Goal: Use online tool/utility: Utilize a website feature to perform a specific function

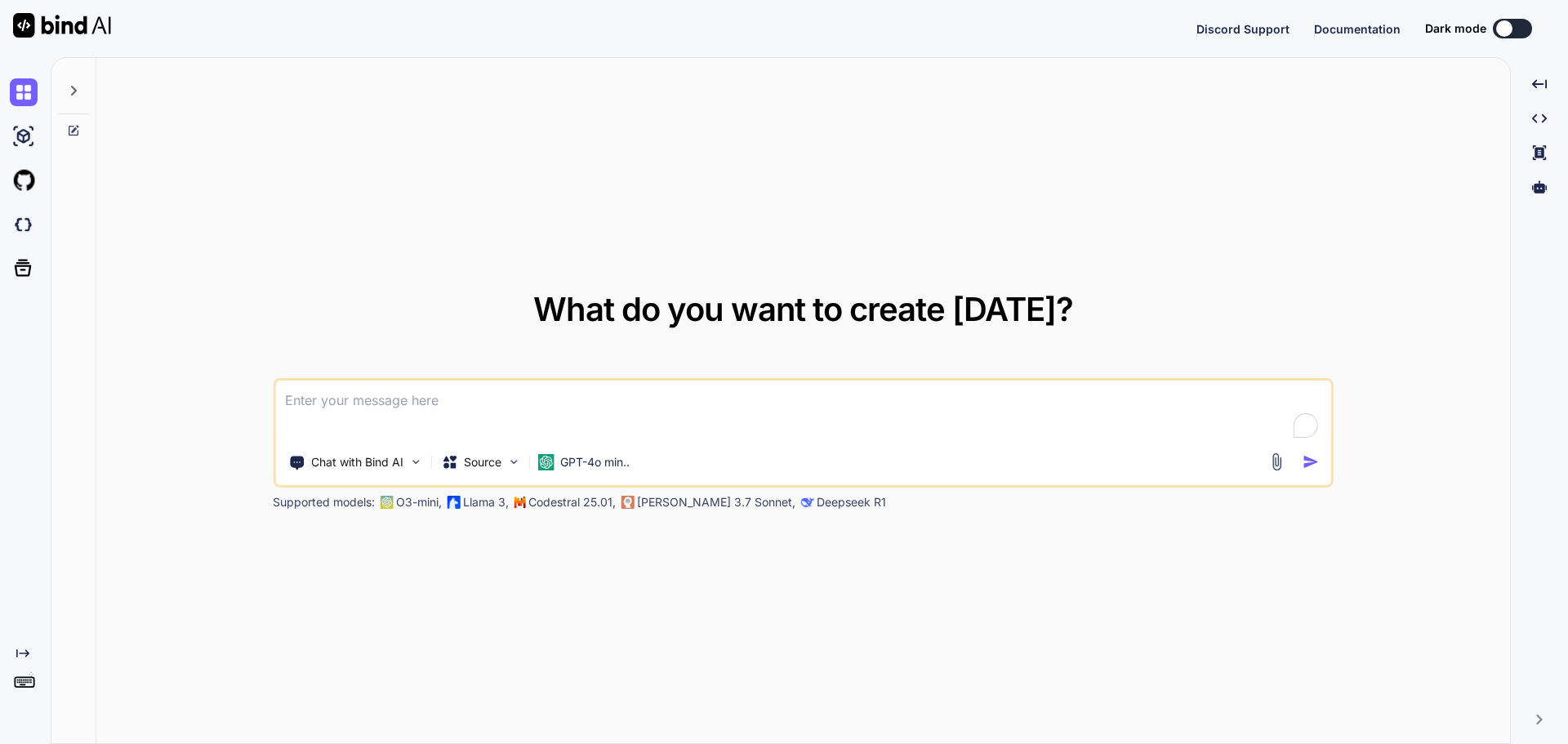
type textarea "x"
click at [483, 422] on textarea "To enrich screen reader interactions, please activate Accessibility in Grammarl…" at bounding box center [803, 411] width 1056 height 61
paste textarea "[URL][DOMAIN_NAME]"
type textarea "create me an mvp similar to [URL][DOMAIN_NAME] with all its features"
click at [826, 385] on textarea "create me an mvp similar to [URL][DOMAIN_NAME] with all its features" at bounding box center [803, 411] width 1056 height 61
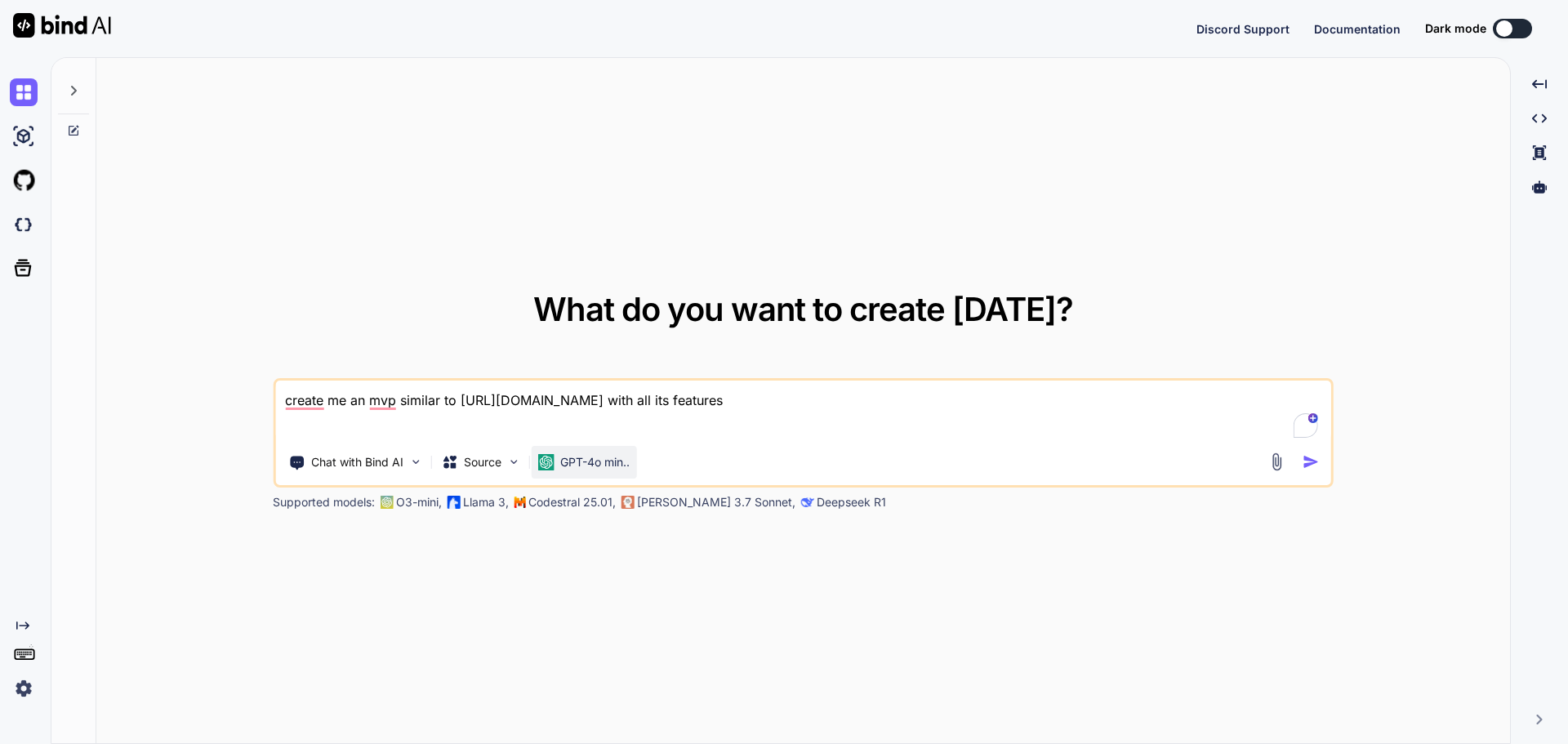
click at [573, 464] on p "GPT-4o min.." at bounding box center [595, 462] width 69 height 17
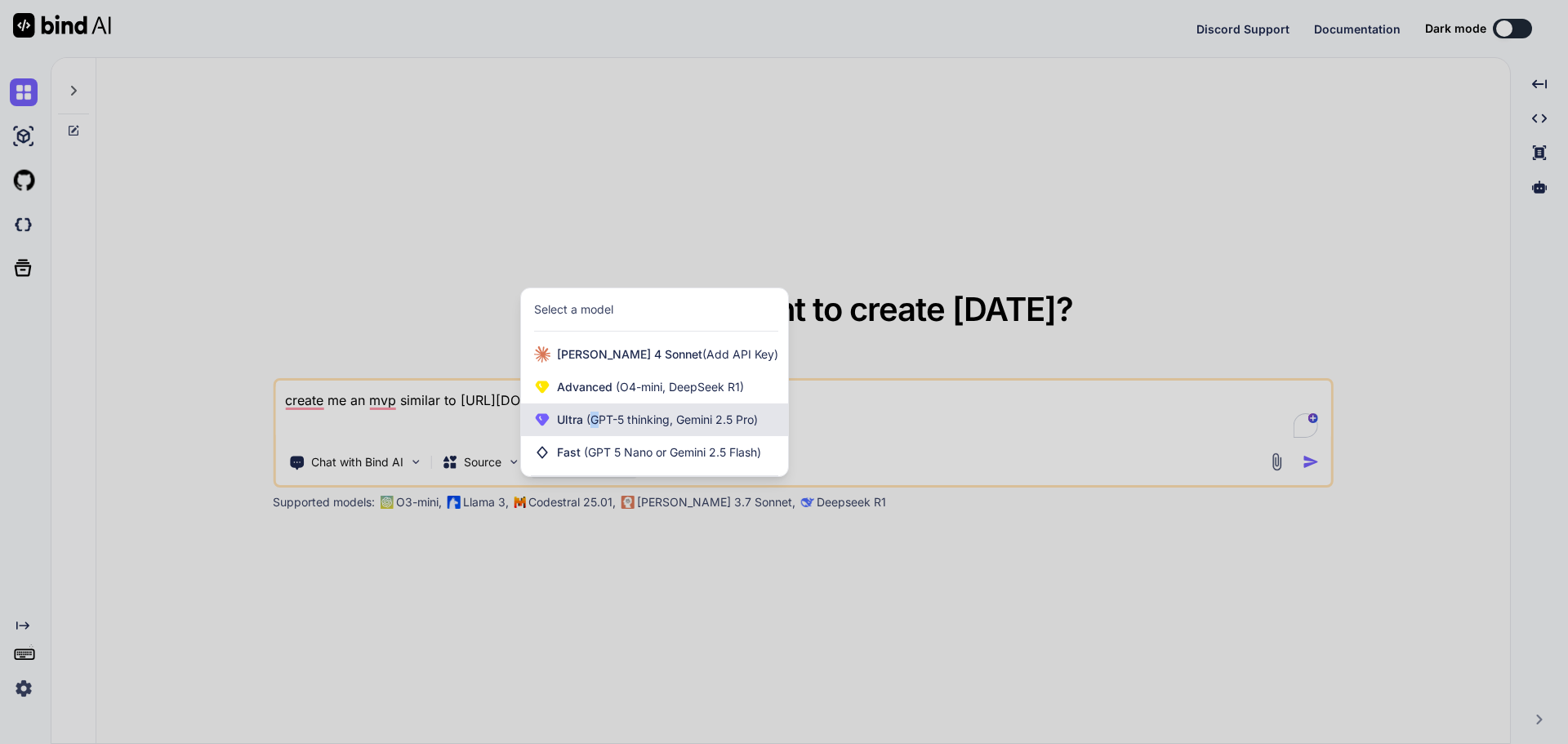
drag, startPoint x: 593, startPoint y: 421, endPoint x: 596, endPoint y: 431, distance: 10.4
click at [596, 431] on div "Ultra (GPT-5 thinking, Gemini 2.5 Pro)" at bounding box center [654, 419] width 267 height 32
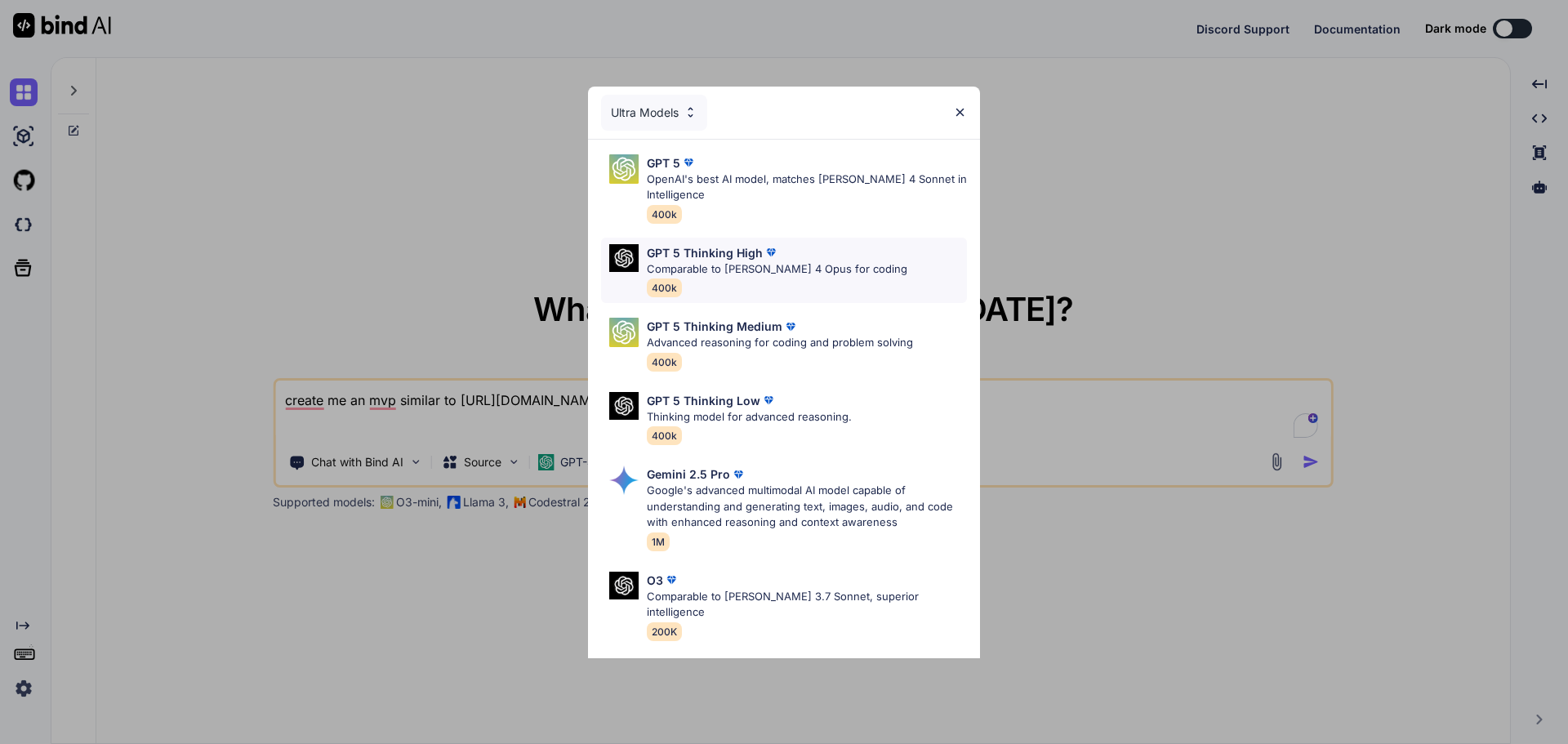
click at [753, 266] on p "Comparable to [PERSON_NAME] 4 Opus for coding" at bounding box center [776, 269] width 260 height 17
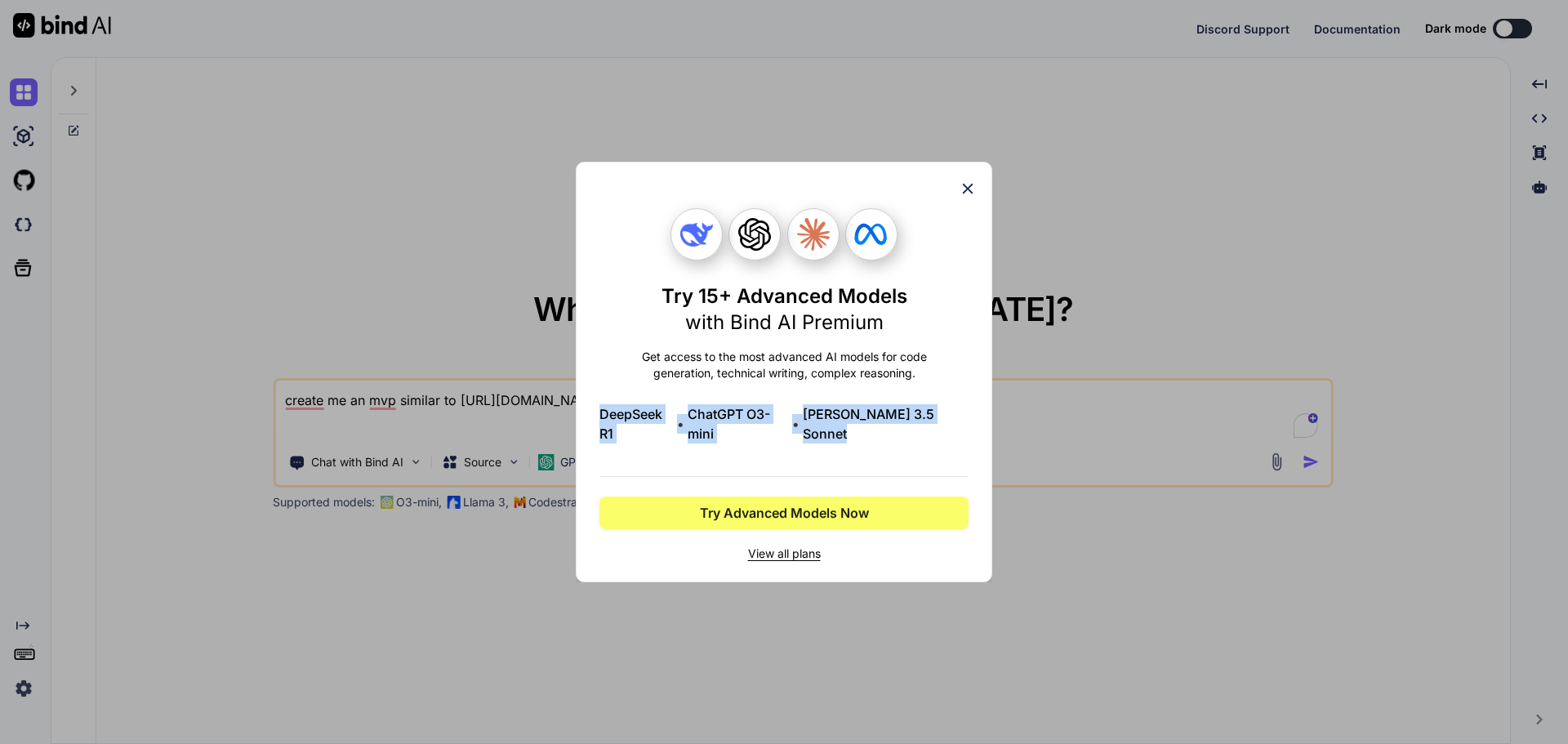
drag, startPoint x: 517, startPoint y: 415, endPoint x: 745, endPoint y: 465, distance: 233.4
click at [733, 461] on div "Try 15+ Advanced Models with Bind AI Premium Get access to the most advanced AI…" at bounding box center [784, 372] width 1568 height 744
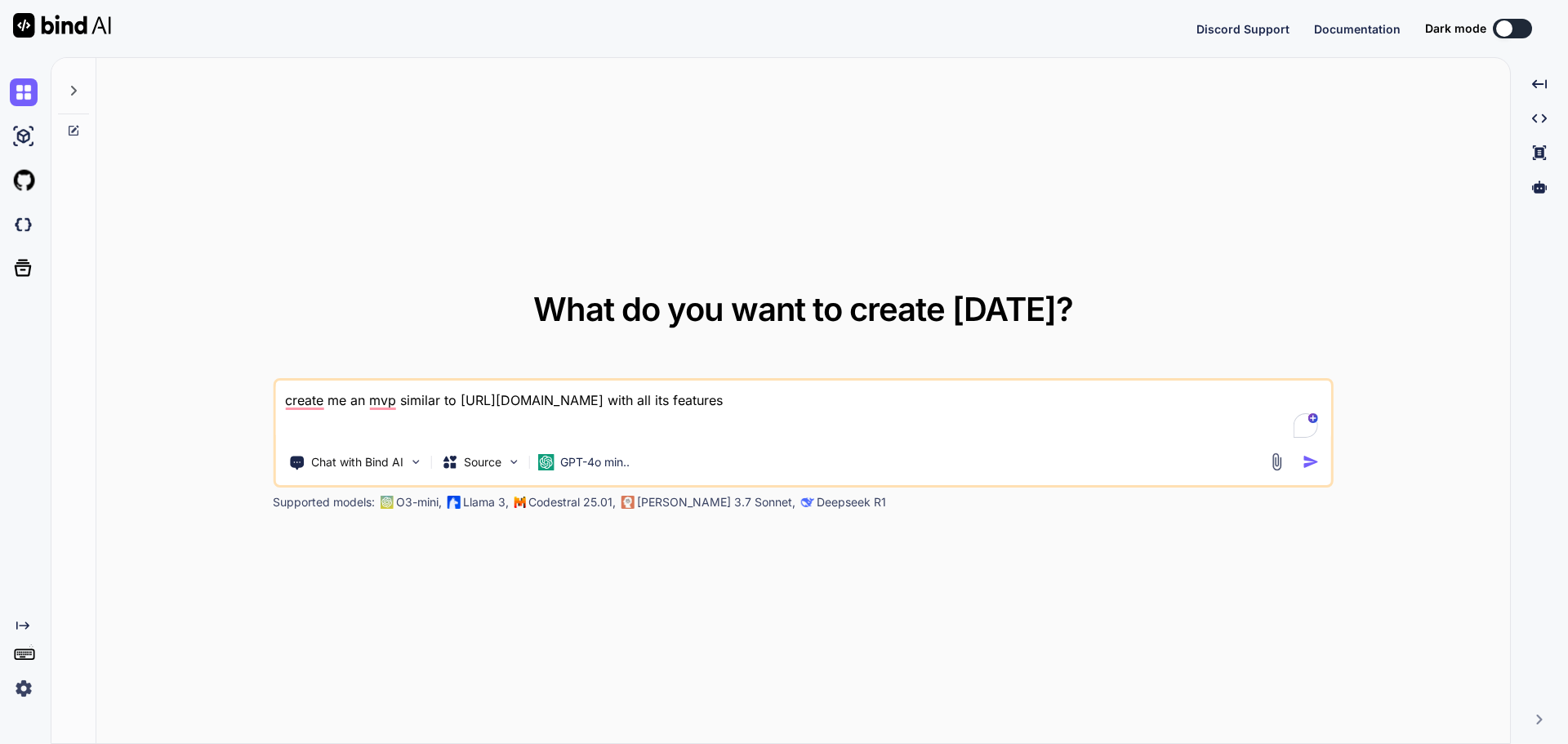
click at [345, 426] on textarea "create me an mvp similar to [URL][DOMAIN_NAME] with all its features" at bounding box center [803, 411] width 1056 height 61
click at [346, 426] on textarea "create me an mvp similar to [URL][DOMAIN_NAME] with all its features" at bounding box center [803, 411] width 1056 height 61
click at [30, 688] on img at bounding box center [24, 689] width 28 height 28
click at [40, 15] on img at bounding box center [62, 25] width 98 height 25
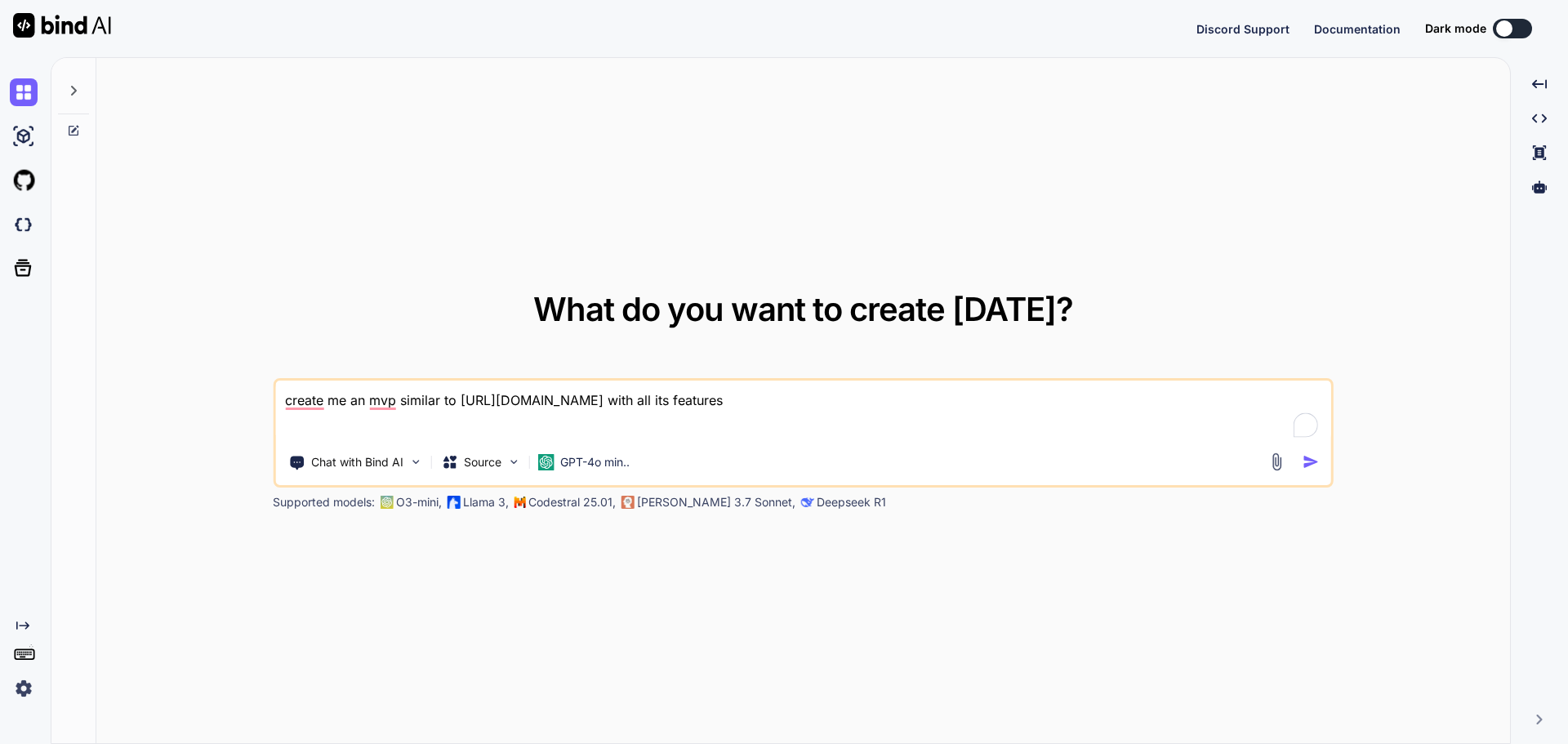
type textarea "x"
click at [18, 694] on img at bounding box center [24, 689] width 28 height 28
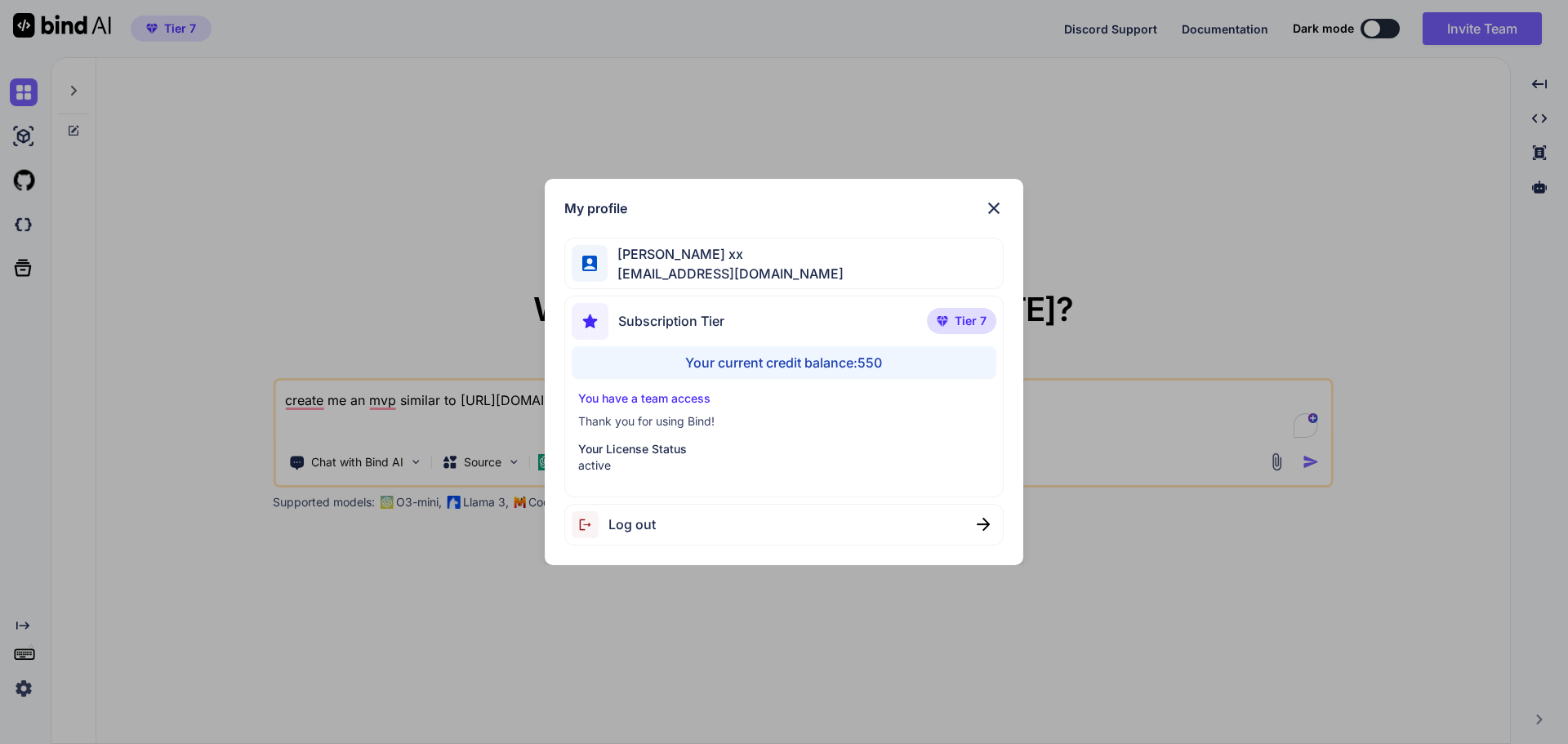
click at [1002, 208] on img at bounding box center [994, 208] width 19 height 19
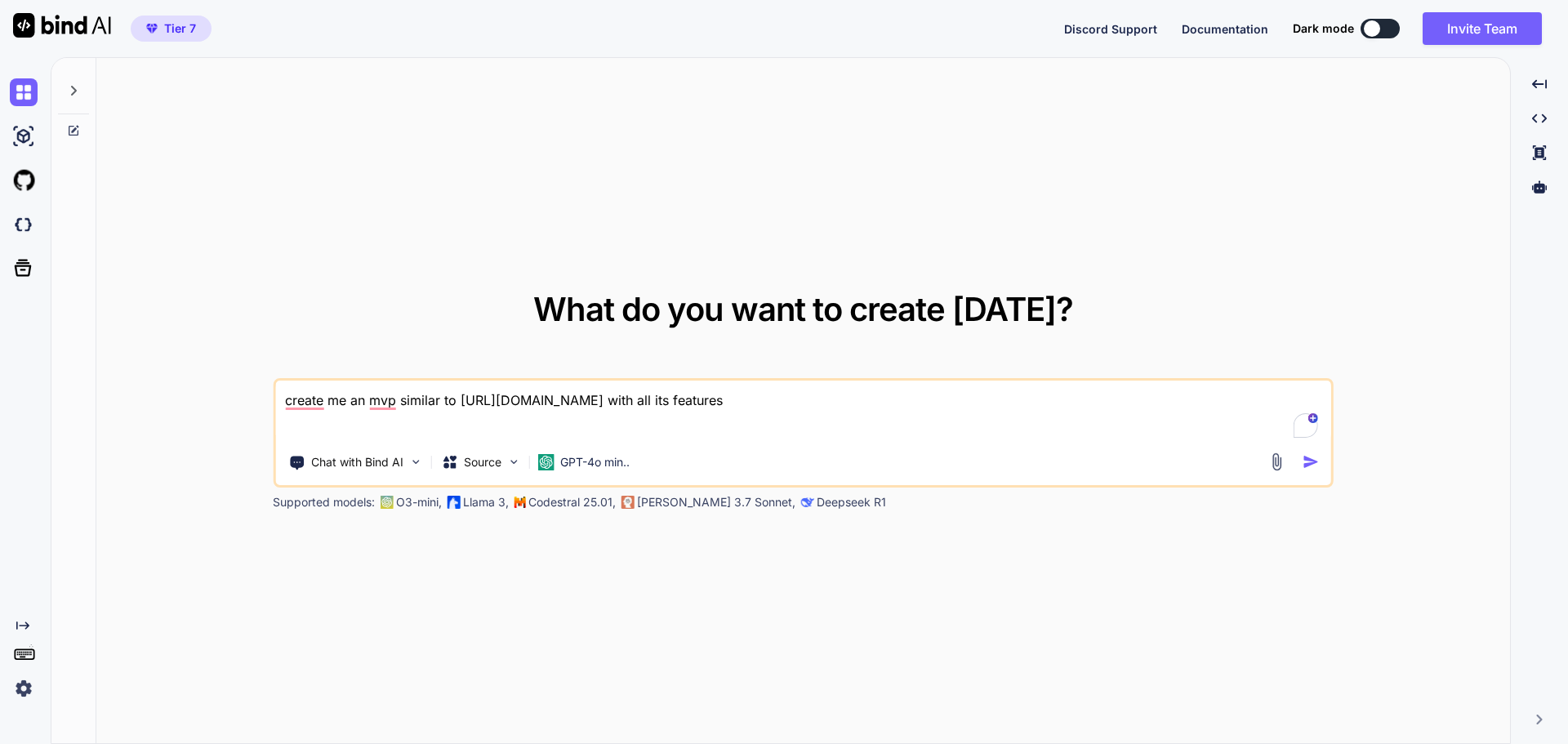
click at [860, 387] on textarea "create me an mvp similar to [URL][DOMAIN_NAME] with all its features" at bounding box center [803, 411] width 1056 height 61
click at [602, 469] on div "GPT-4o min.." at bounding box center [583, 461] width 105 height 32
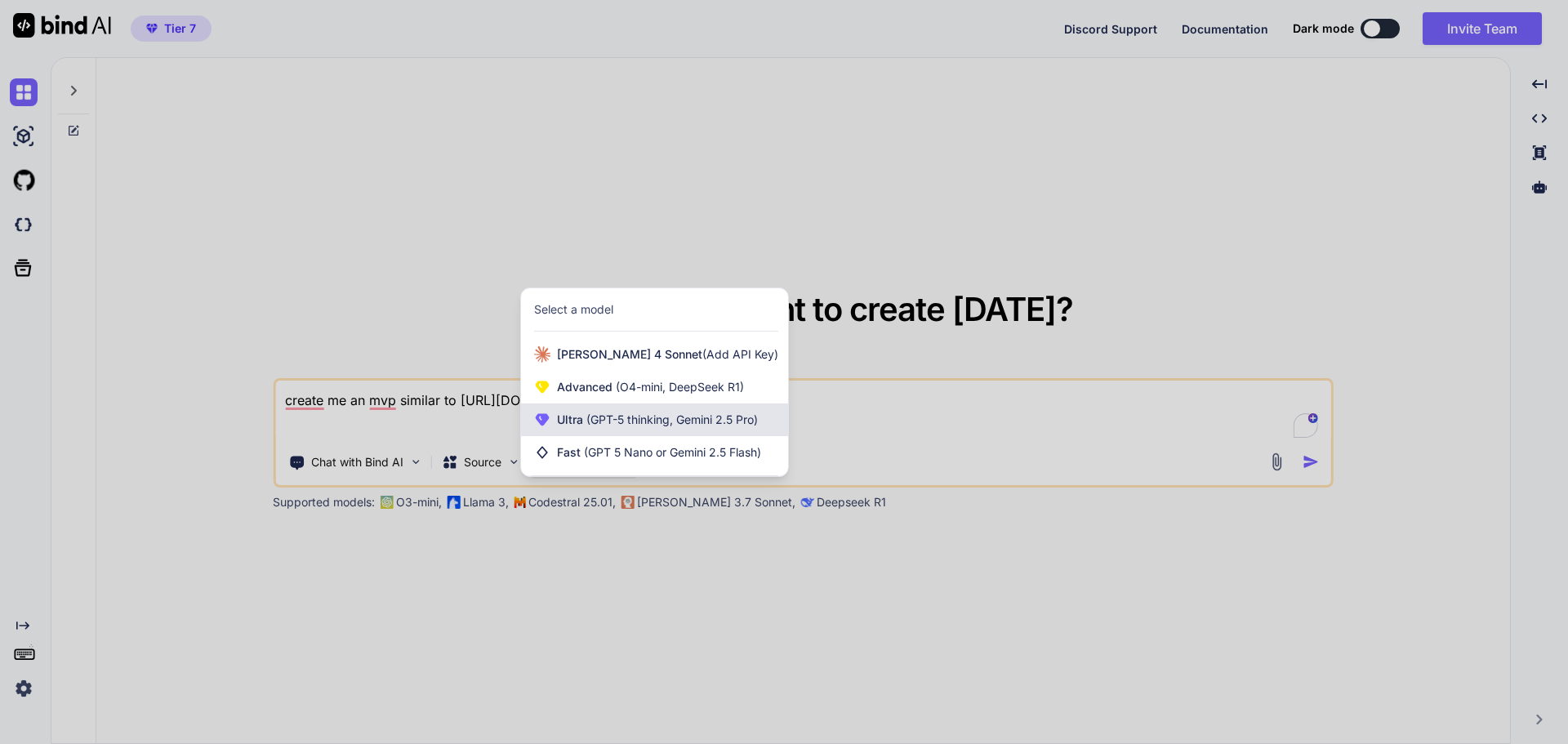
click at [672, 408] on div "Ultra (GPT-5 thinking, Gemini 2.5 Pro)" at bounding box center [654, 419] width 267 height 32
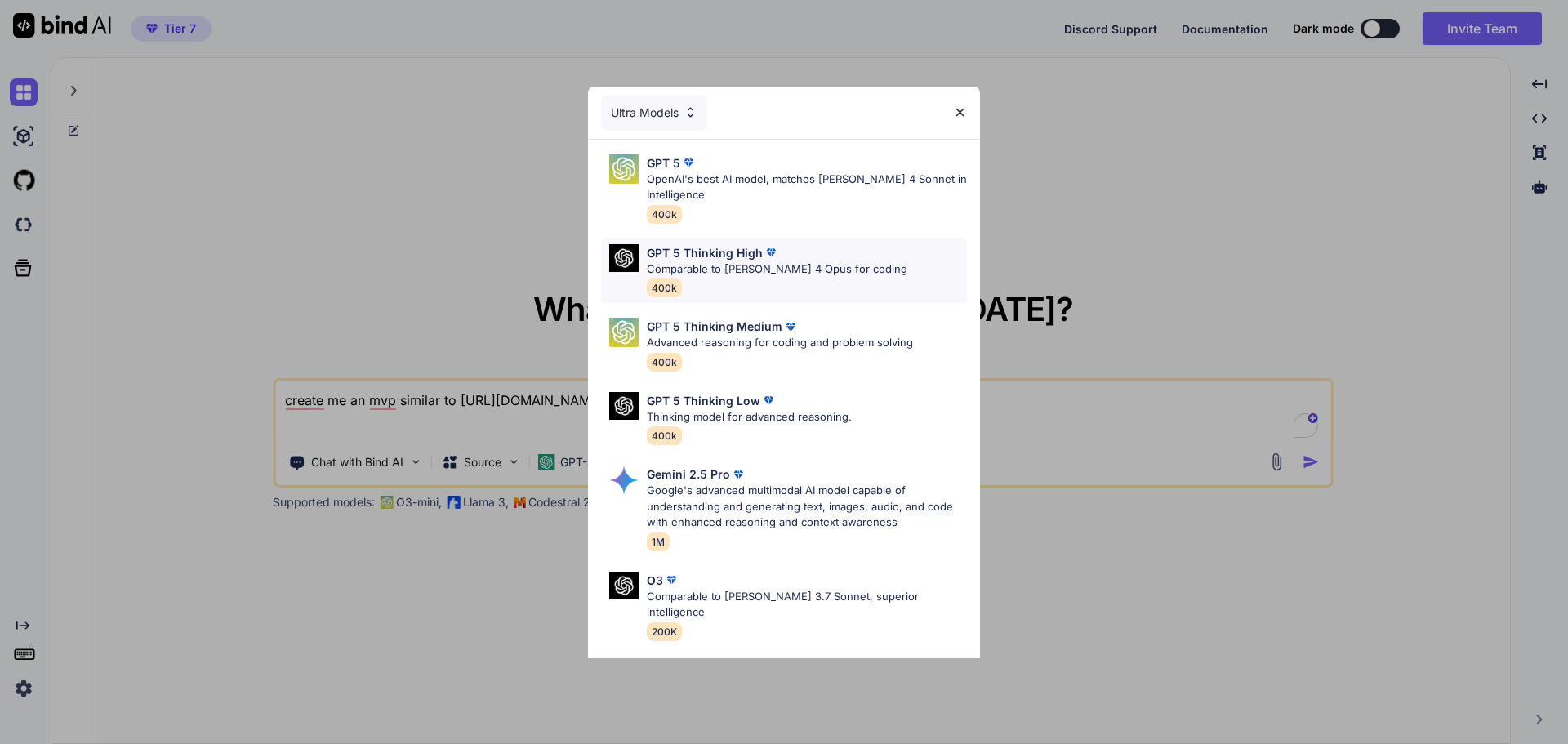
click at [721, 250] on p "GPT 5 Thinking High" at bounding box center [704, 253] width 116 height 18
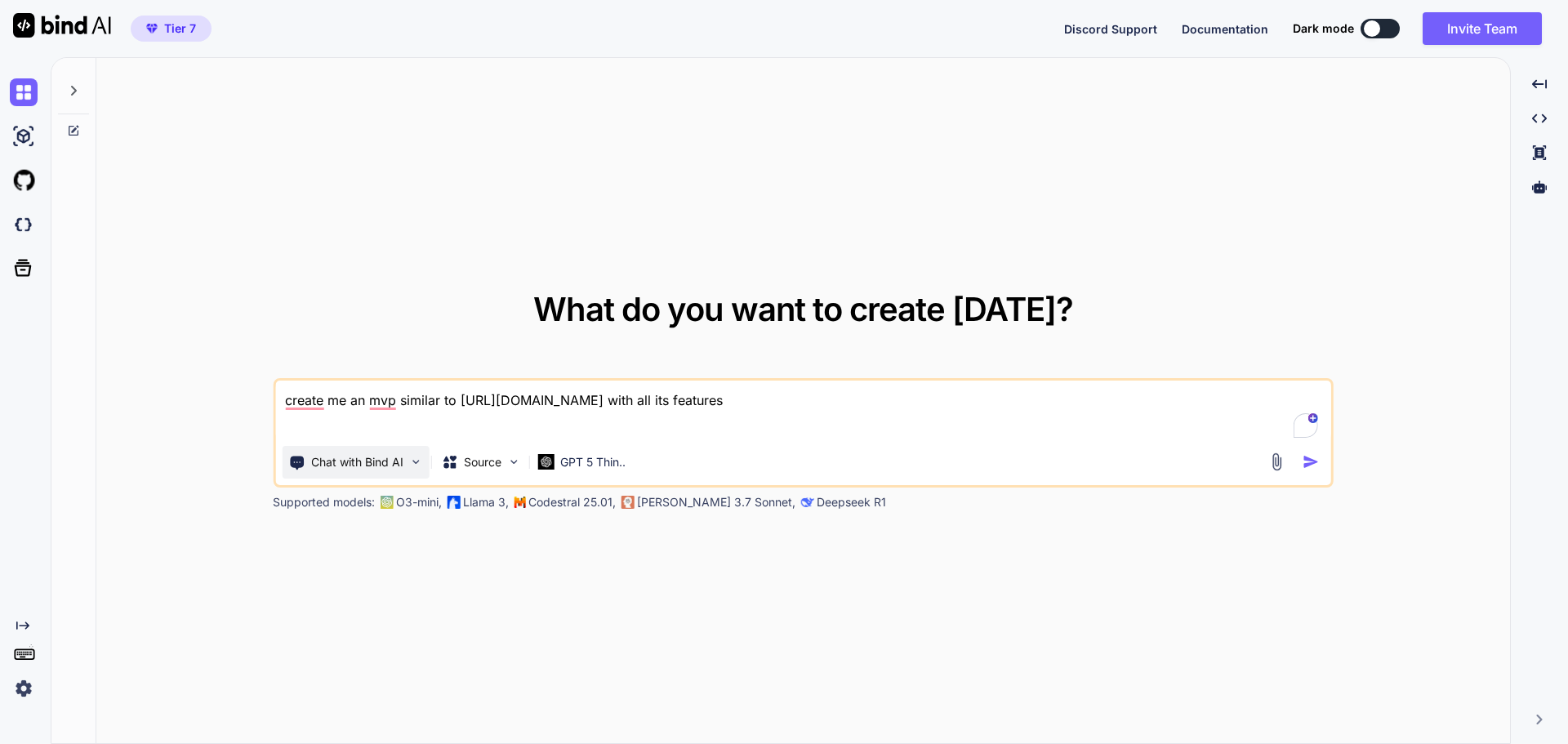
click at [380, 457] on p "Chat with Bind AI" at bounding box center [357, 462] width 92 height 17
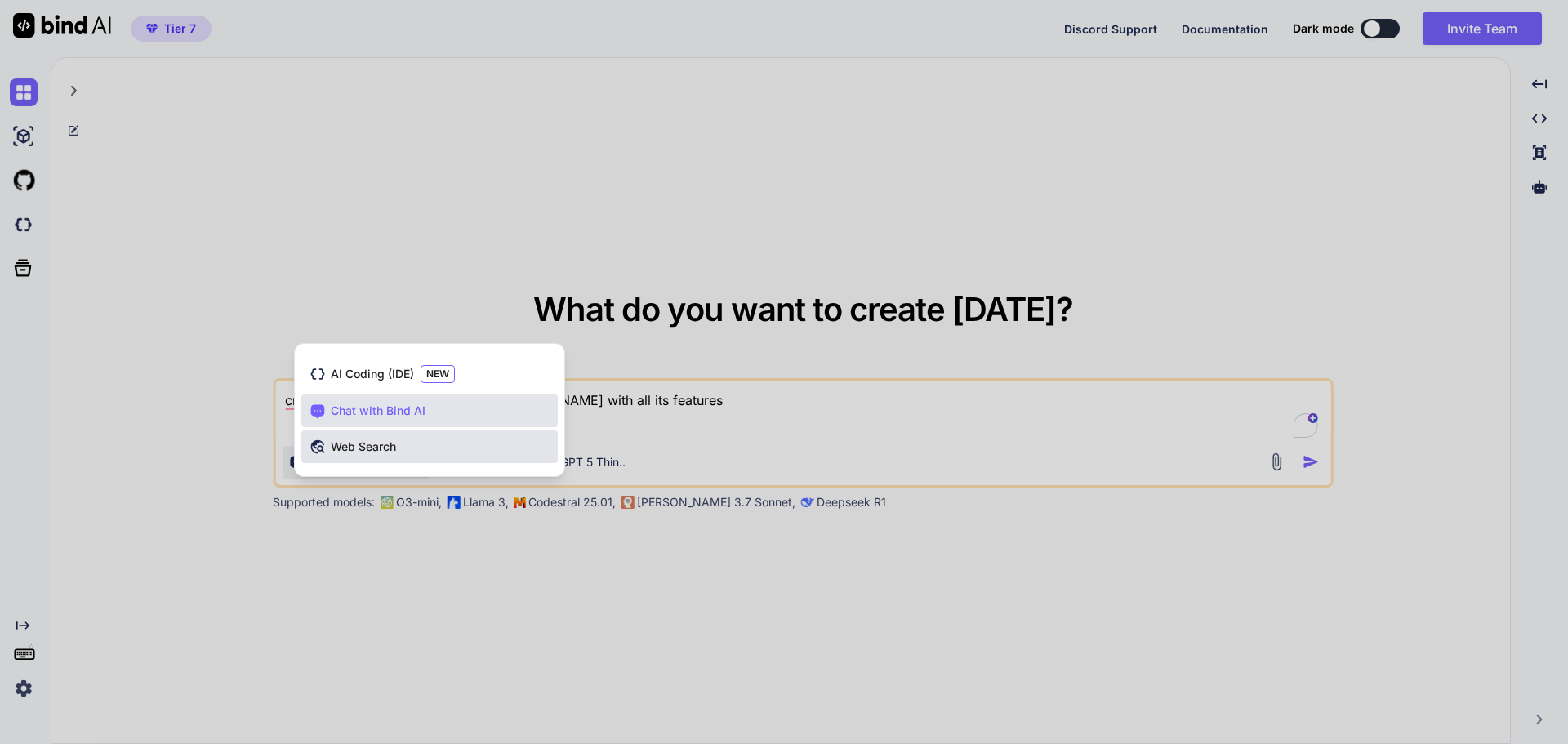
click at [499, 449] on div "Web Search" at bounding box center [430, 447] width 256 height 32
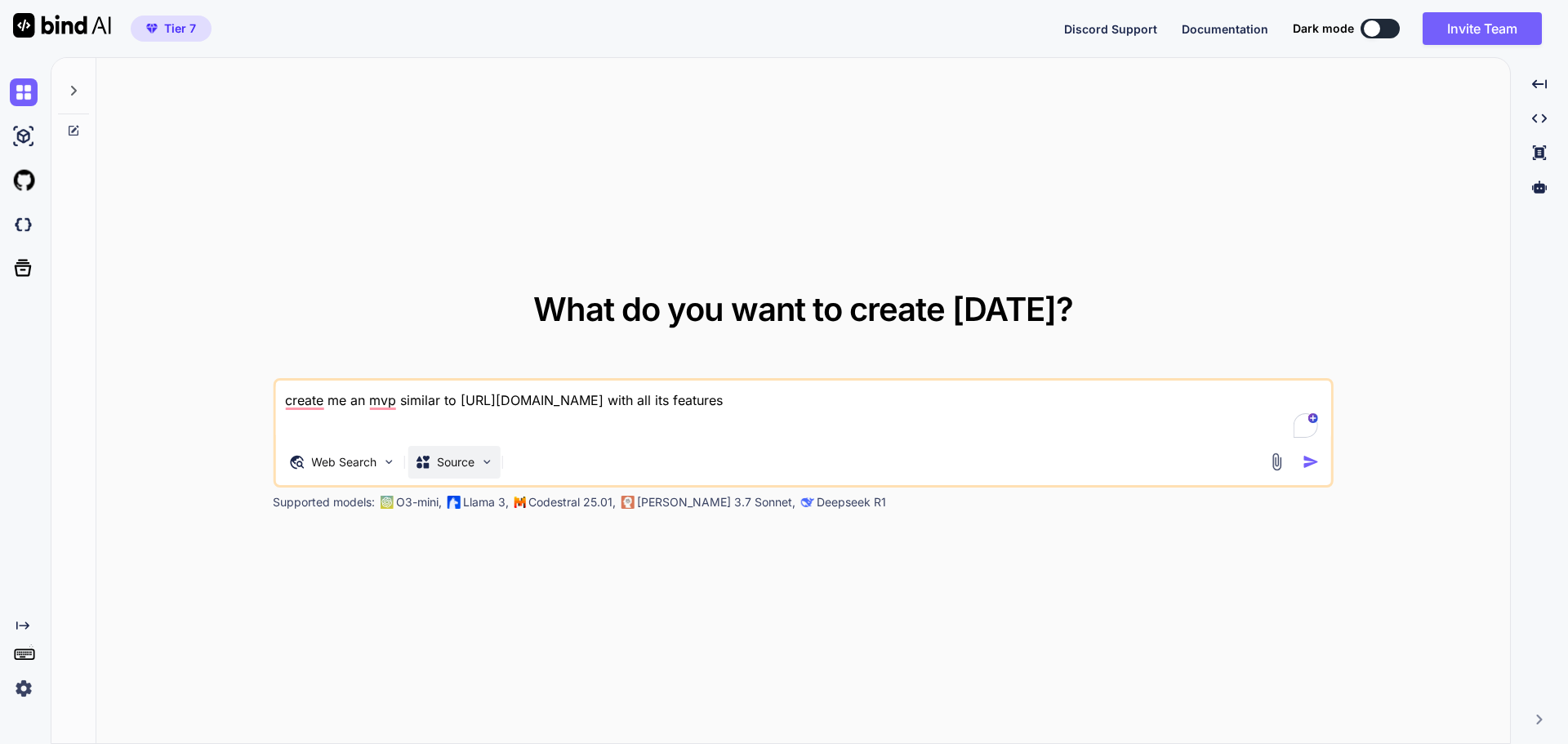
click at [463, 468] on p "Source" at bounding box center [455, 462] width 38 height 17
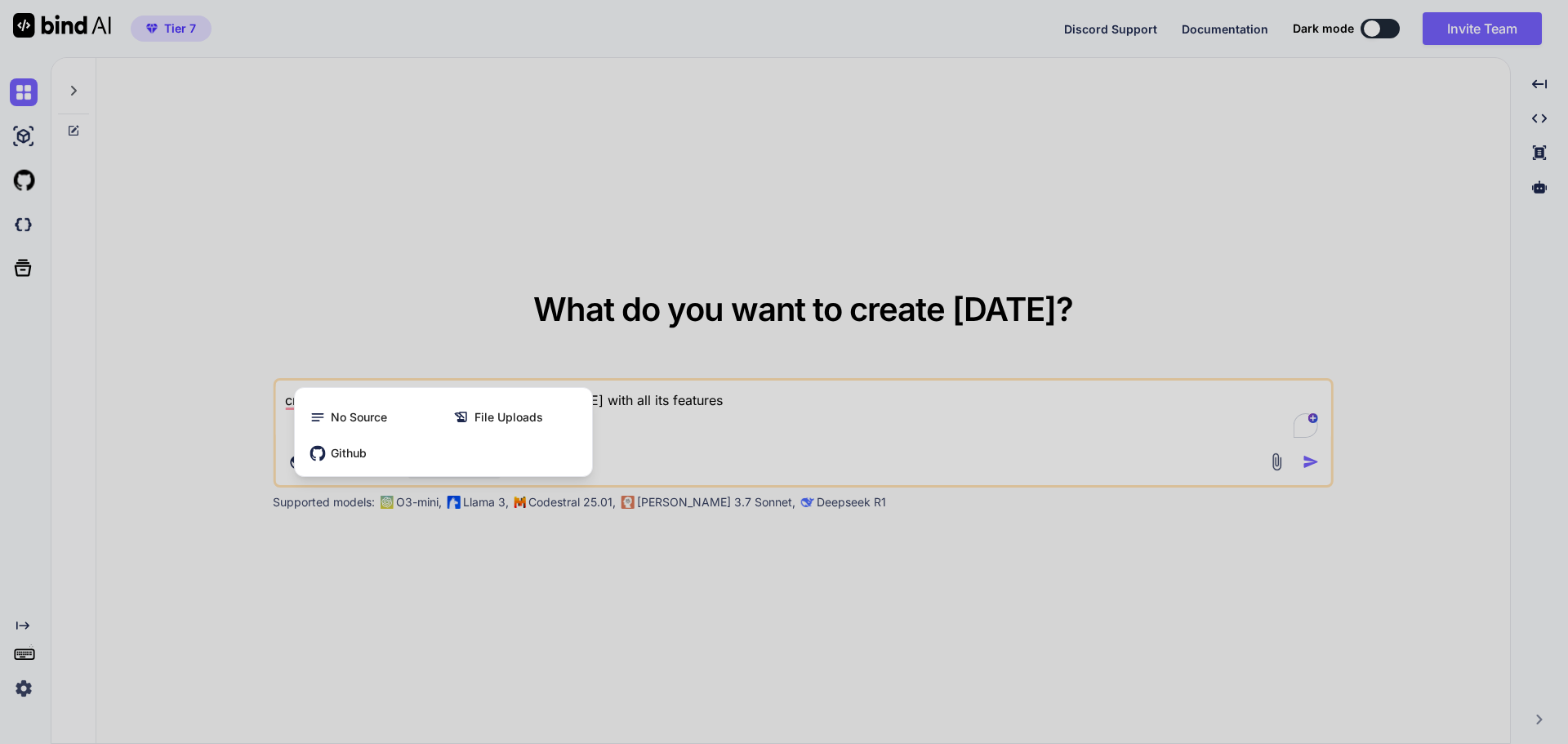
click at [773, 451] on div at bounding box center [784, 372] width 1568 height 744
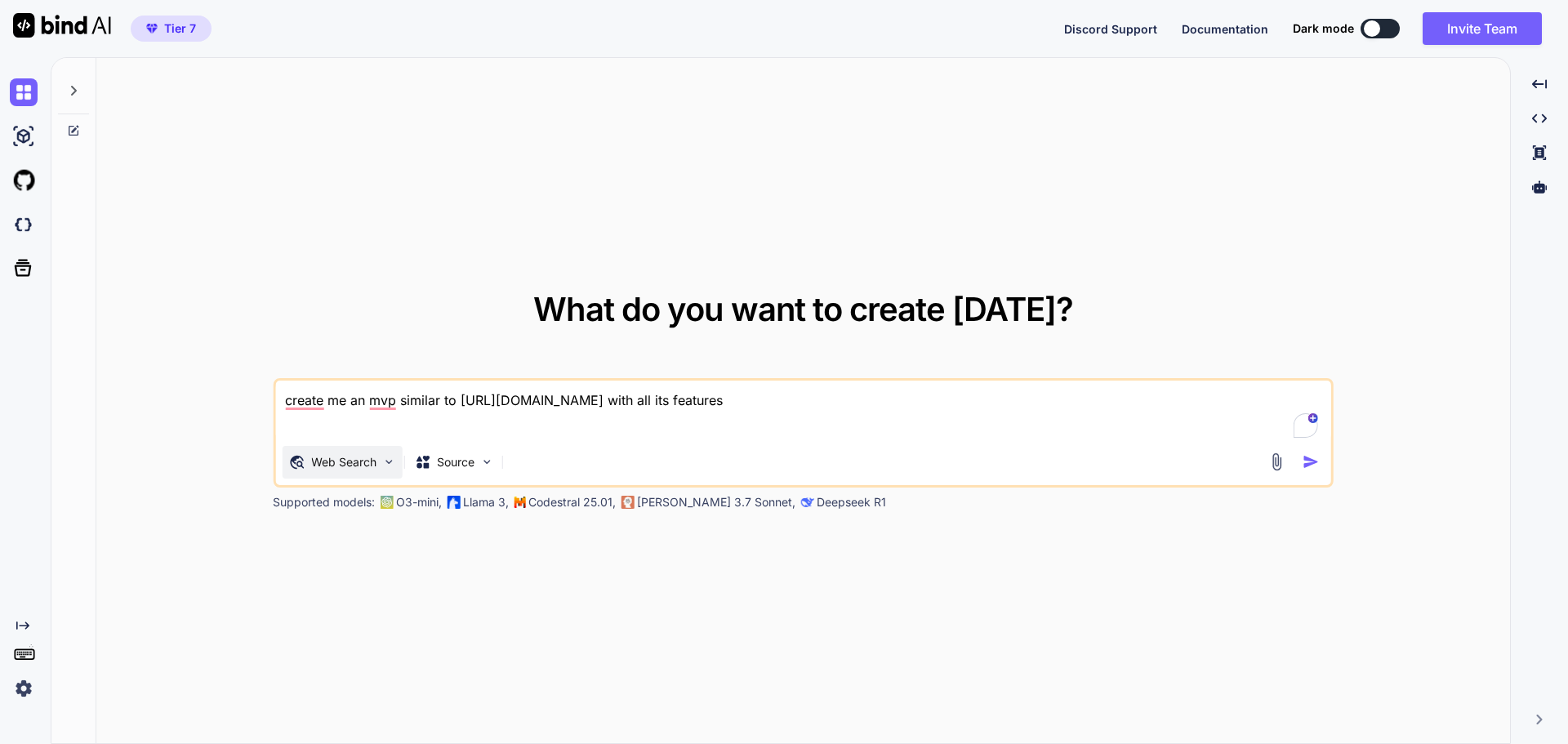
click at [349, 454] on div "Web Search" at bounding box center [341, 461] width 120 height 32
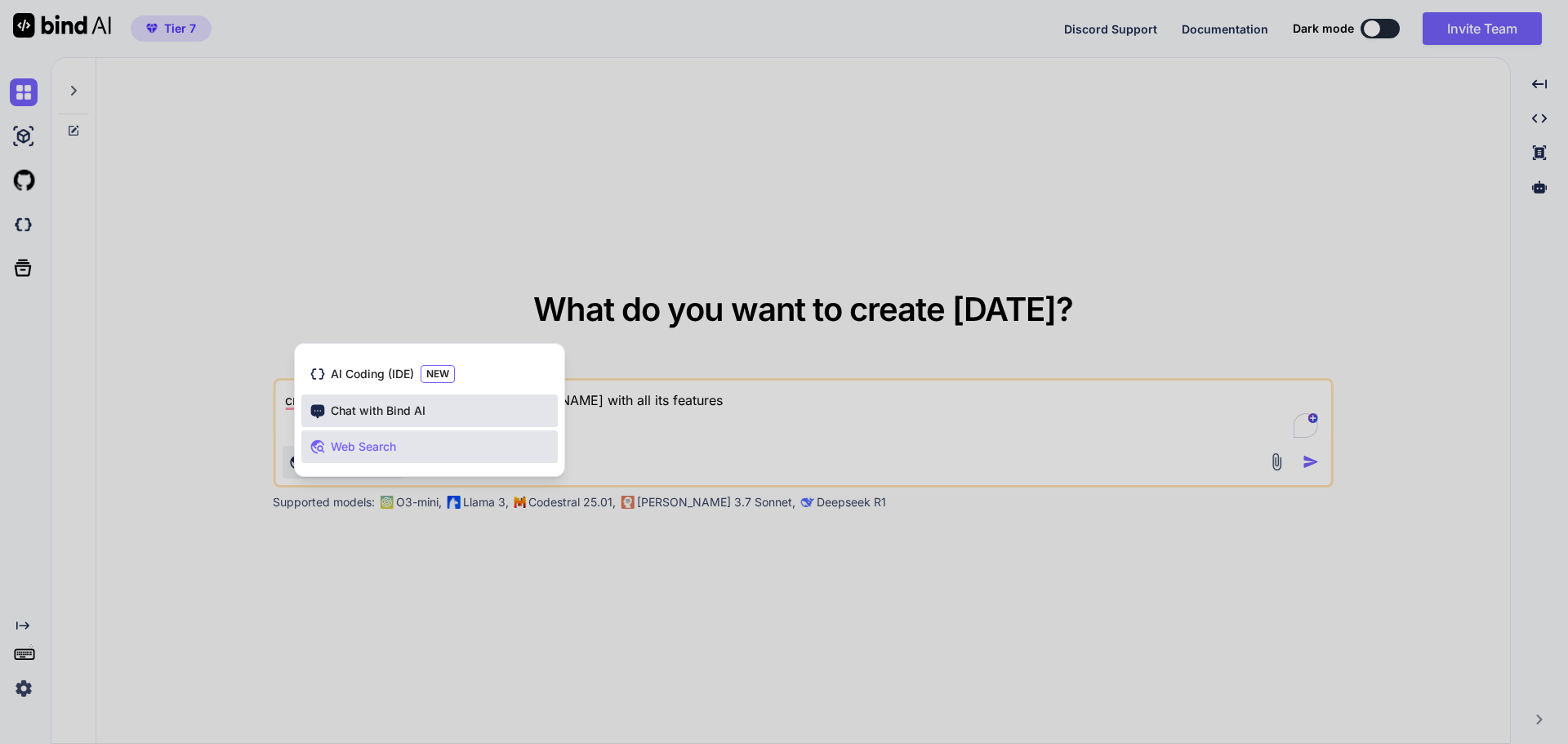
click at [390, 410] on span "Chat with Bind AI" at bounding box center [378, 411] width 95 height 17
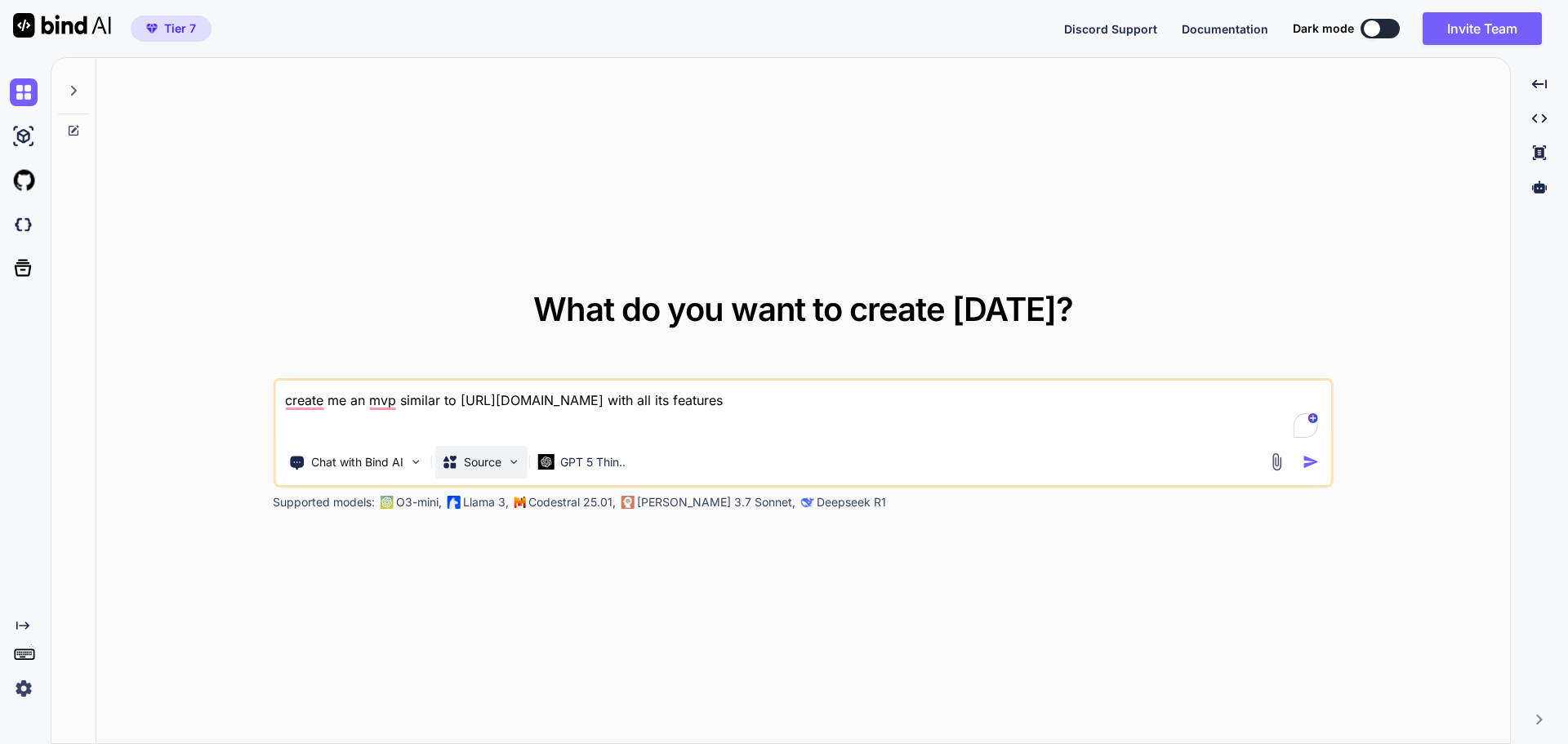
click at [501, 467] on p "Source" at bounding box center [482, 462] width 38 height 17
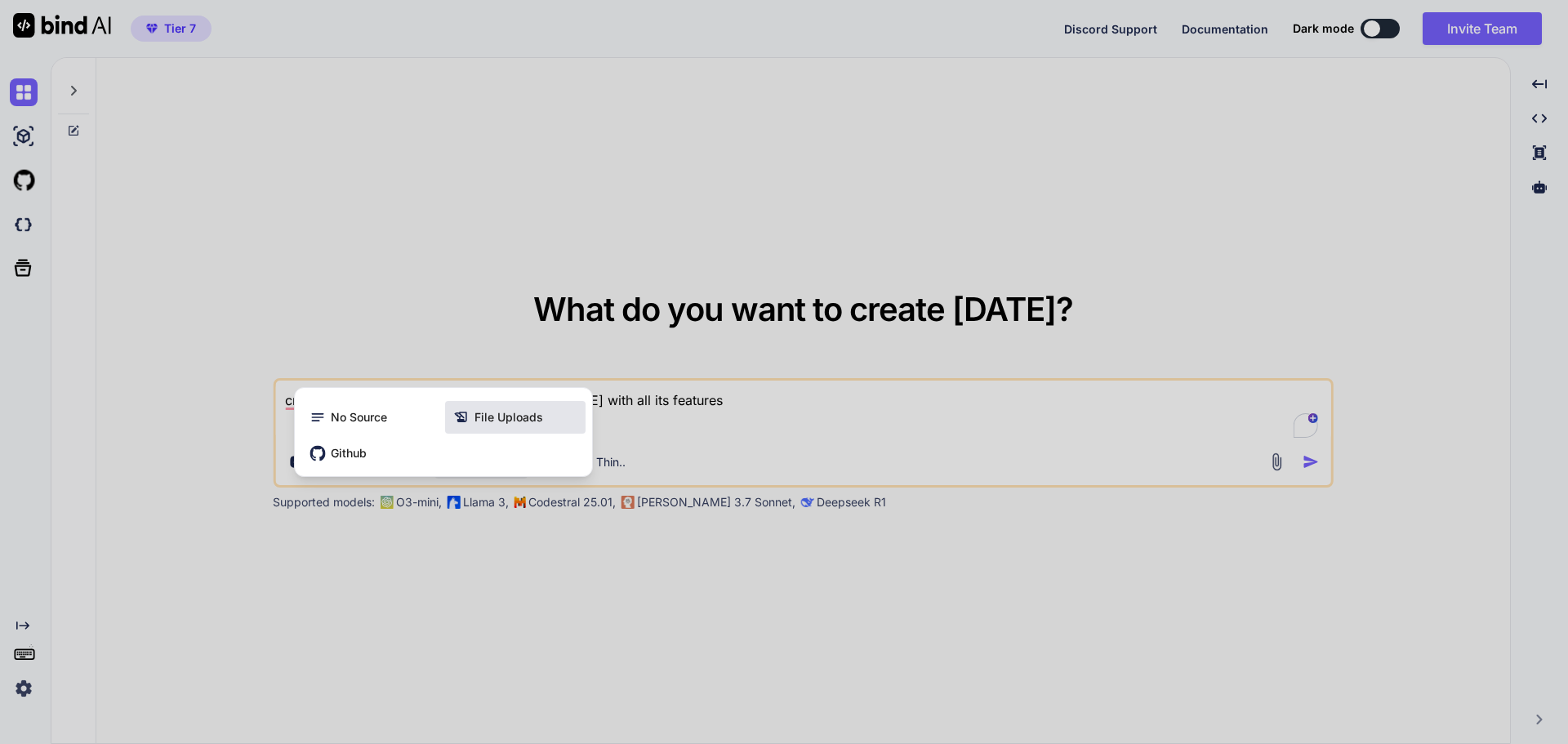
click at [525, 418] on span "File Uploads" at bounding box center [509, 418] width 68 height 17
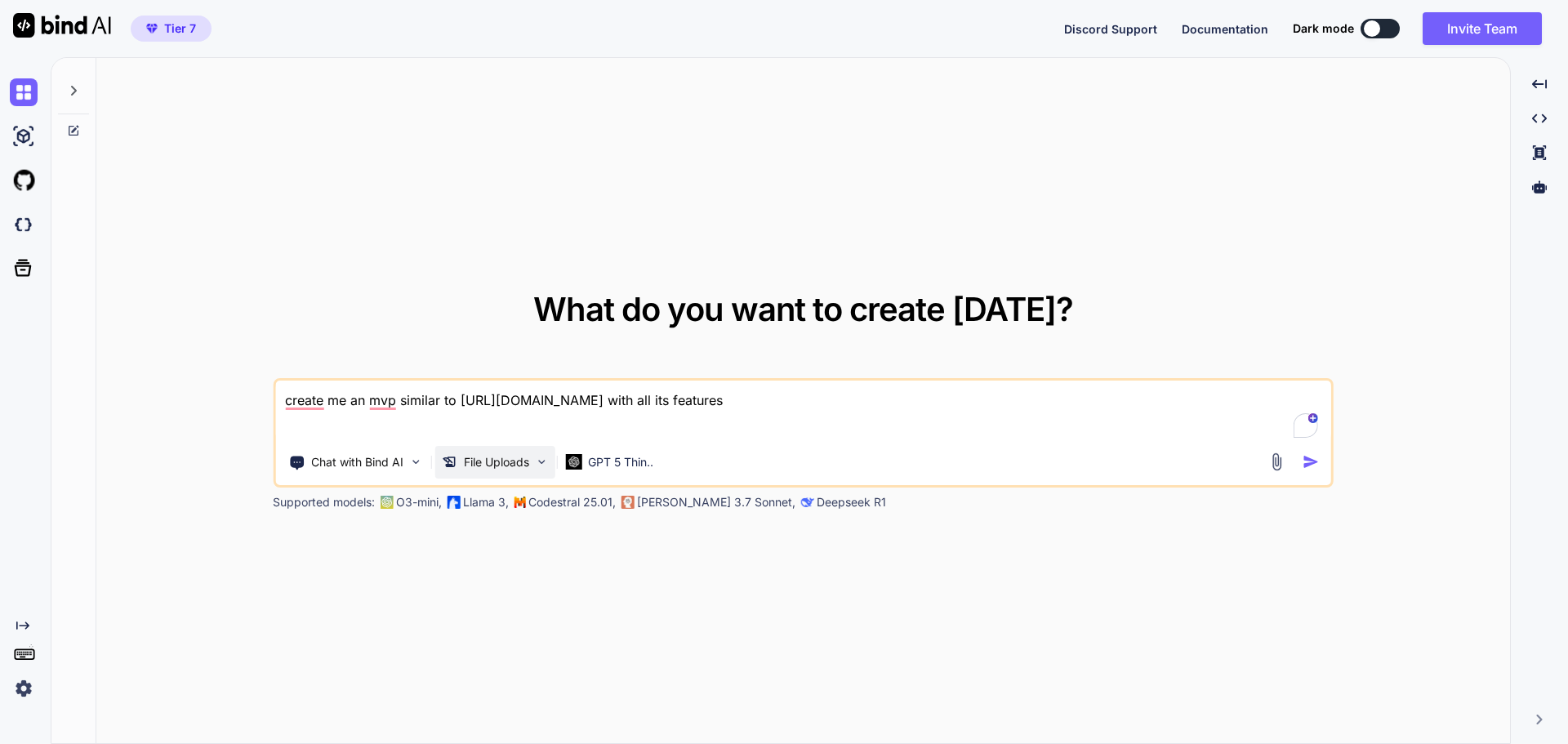
click at [511, 470] on div "File Uploads" at bounding box center [494, 461] width 120 height 32
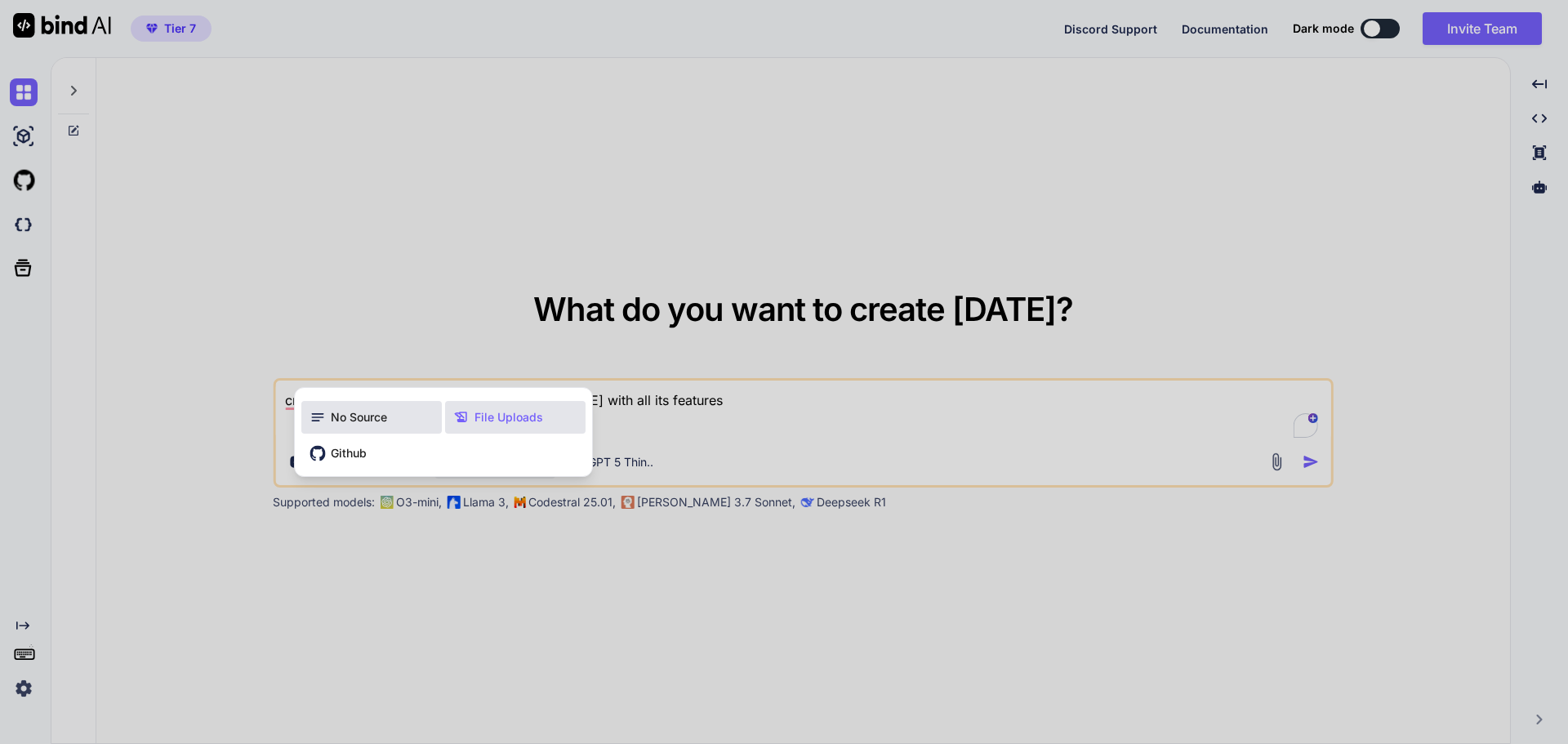
click at [417, 421] on div "No Source" at bounding box center [372, 417] width 140 height 32
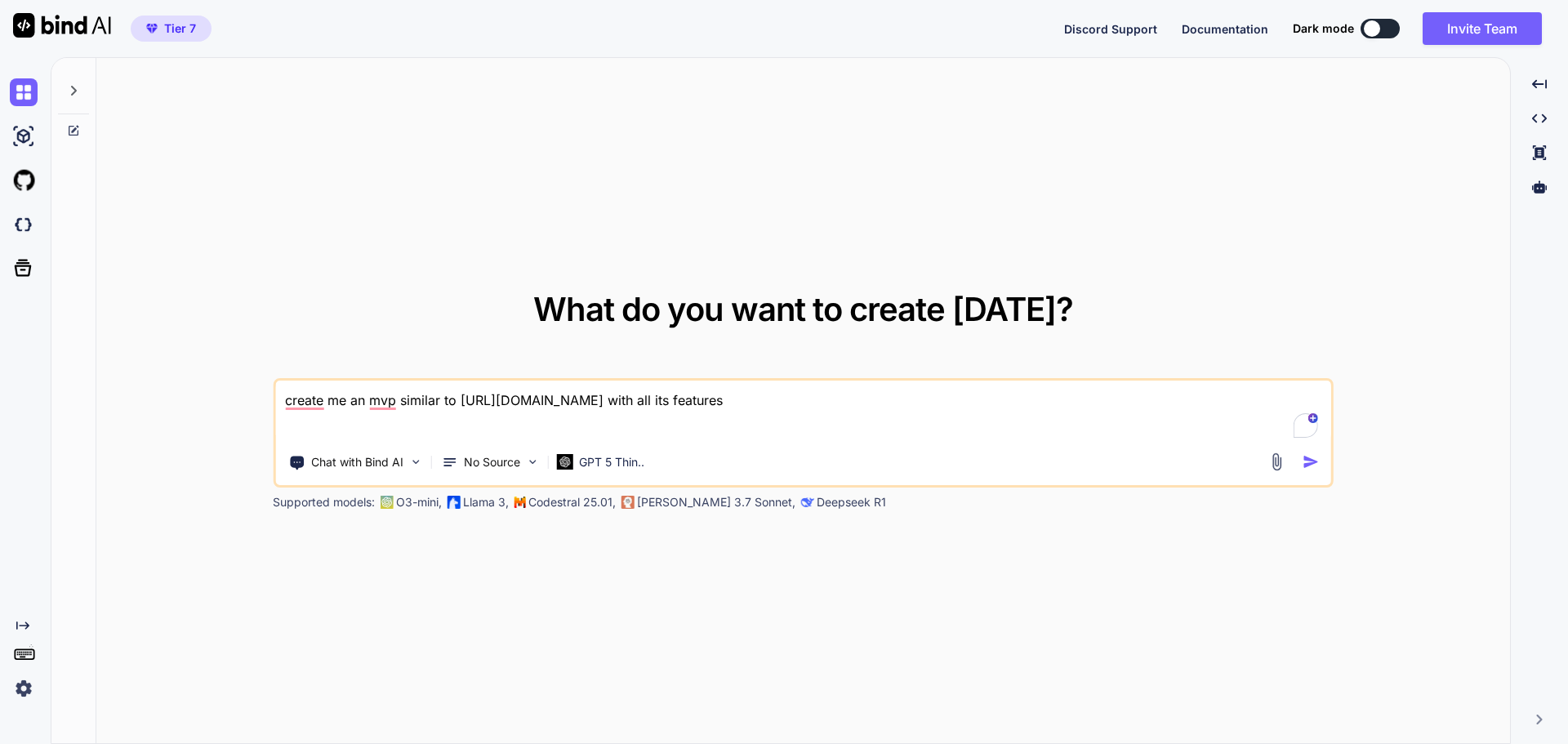
click at [1272, 466] on img at bounding box center [1276, 461] width 18 height 18
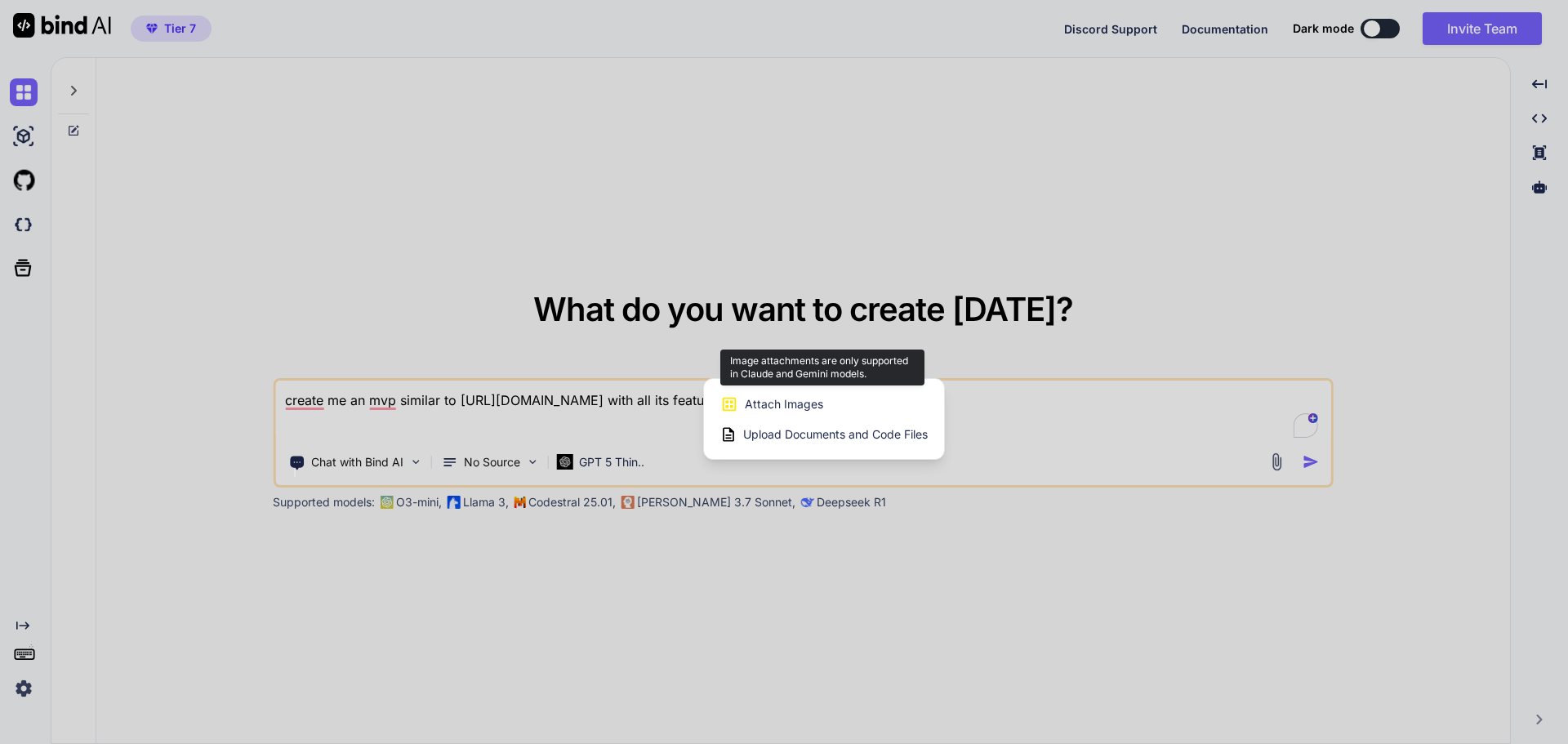
click at [776, 399] on span "Attach Images" at bounding box center [783, 404] width 78 height 17
click at [761, 402] on span "Attach Images" at bounding box center [783, 404] width 78 height 17
click at [1086, 426] on div at bounding box center [784, 372] width 1568 height 744
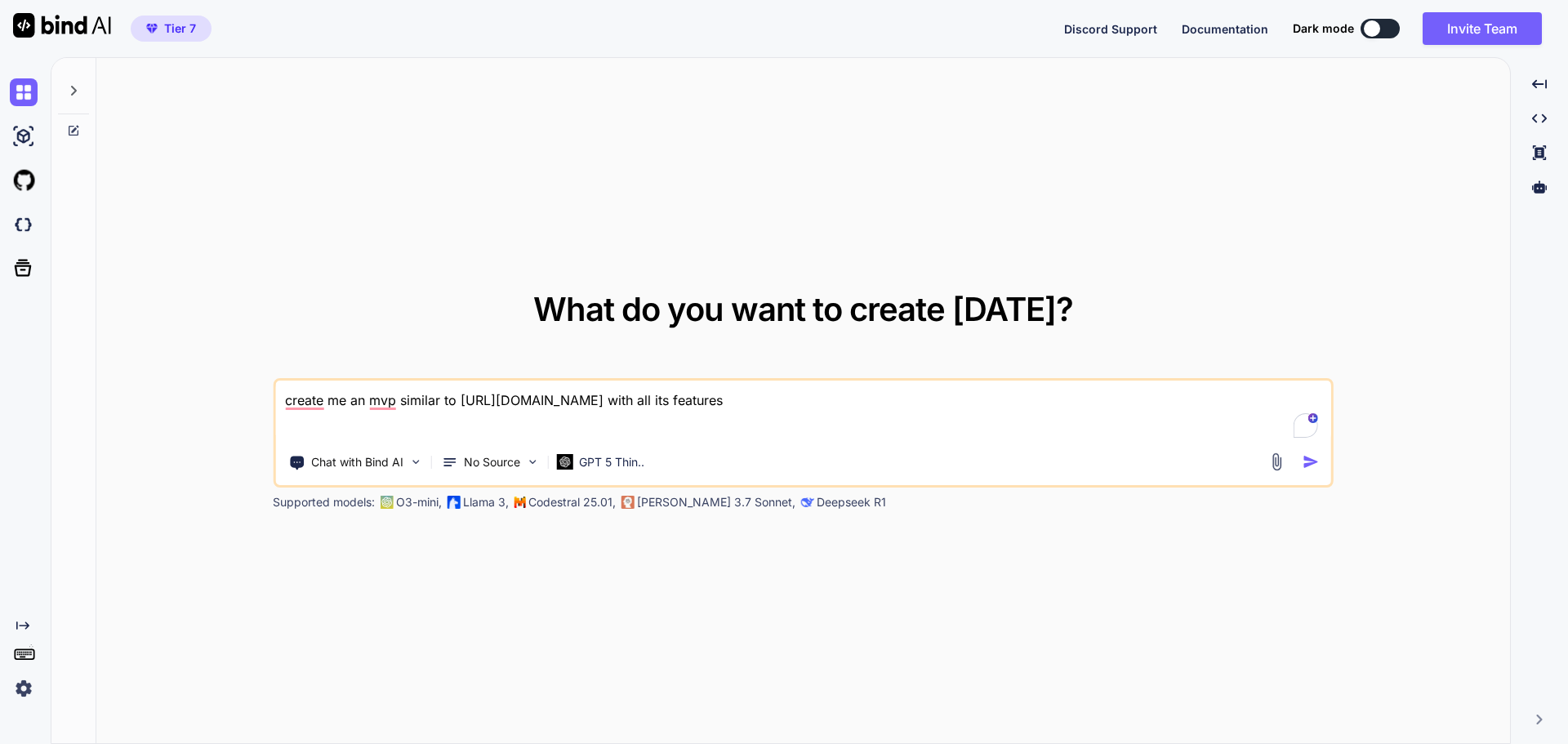
click at [1314, 469] on img "button" at bounding box center [1311, 462] width 18 height 18
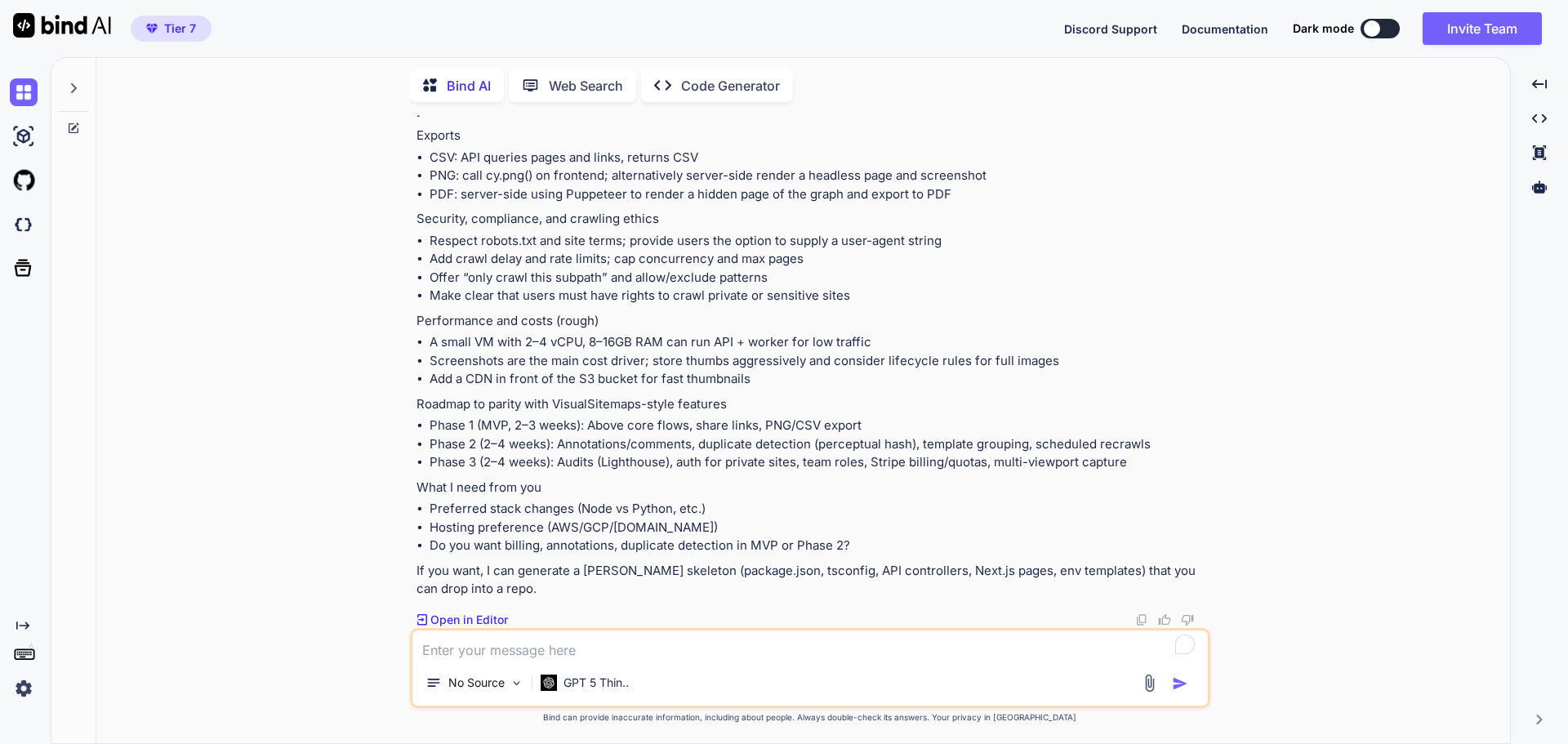
scroll to position [7797, 0]
click at [463, 597] on p "If you want, I can generate a fuller skeleton (package.json, tsconfig, API cont…" at bounding box center [811, 581] width 790 height 37
drag, startPoint x: 639, startPoint y: 644, endPoint x: 583, endPoint y: 640, distance: 56.1
click at [631, 647] on textarea "To enrich screen reader interactions, please activate Accessibility in Grammarl…" at bounding box center [809, 646] width 795 height 30
type textarea "m"
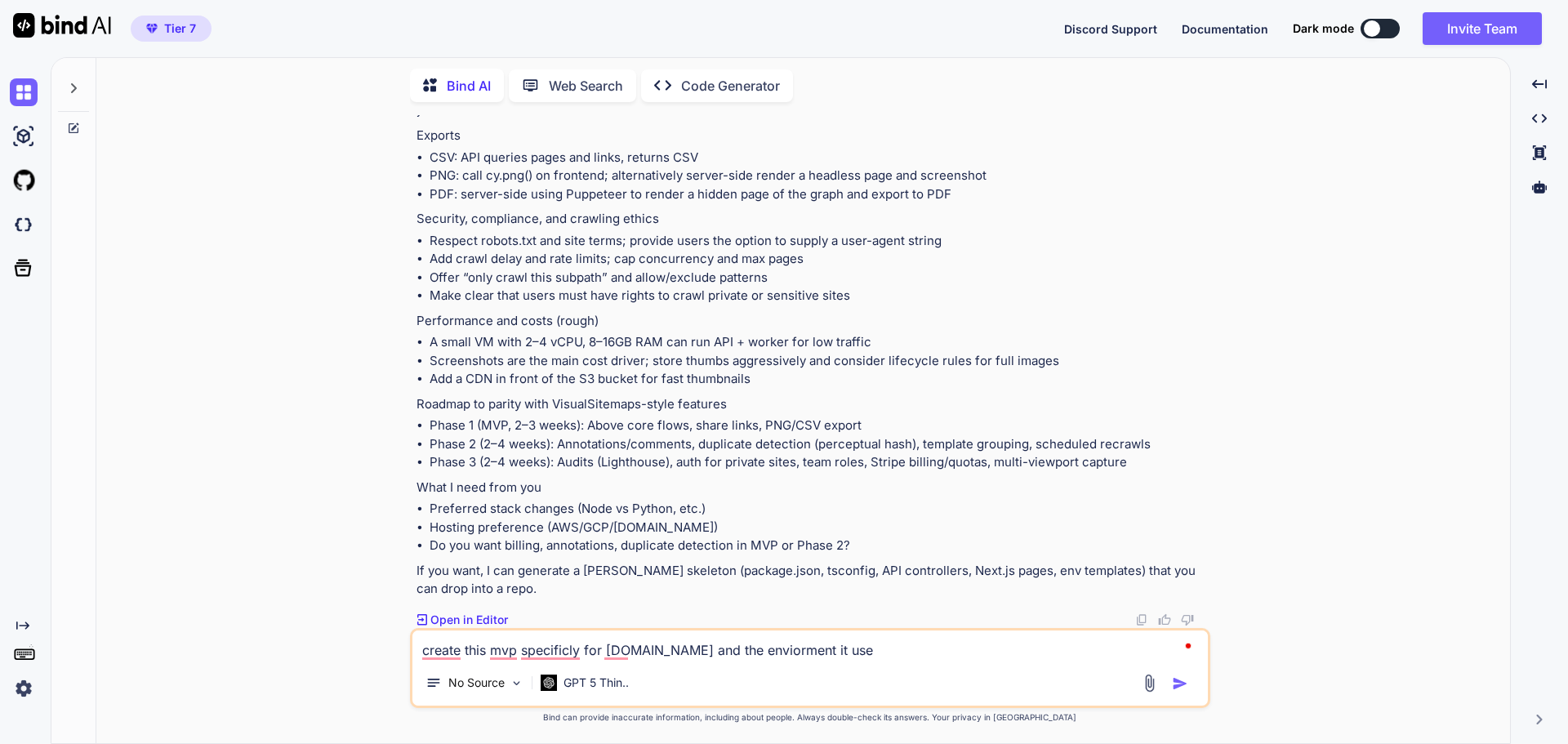
type textarea "create this mvp specificly for bolt.new and the enviorment it uses"
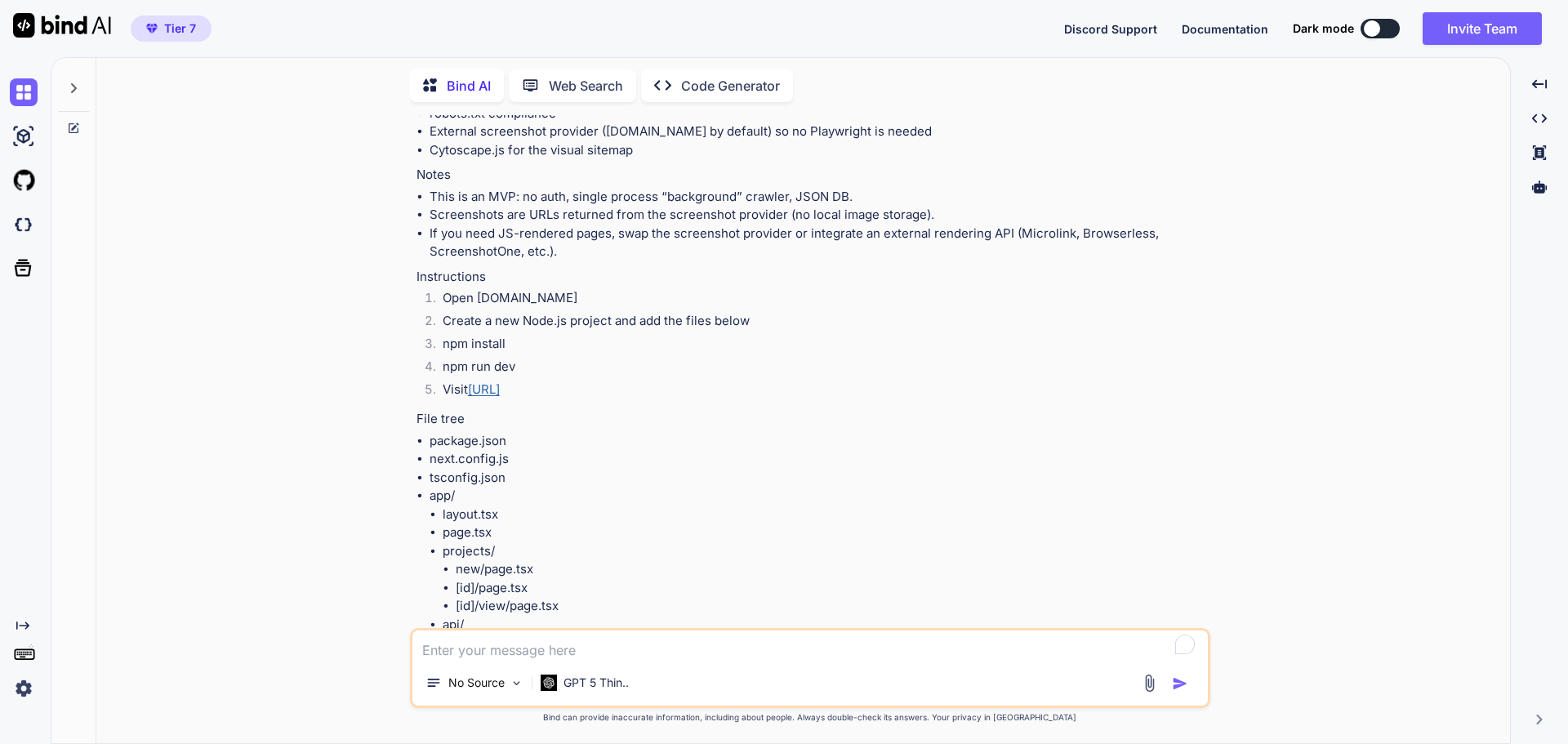
scroll to position [8052, 0]
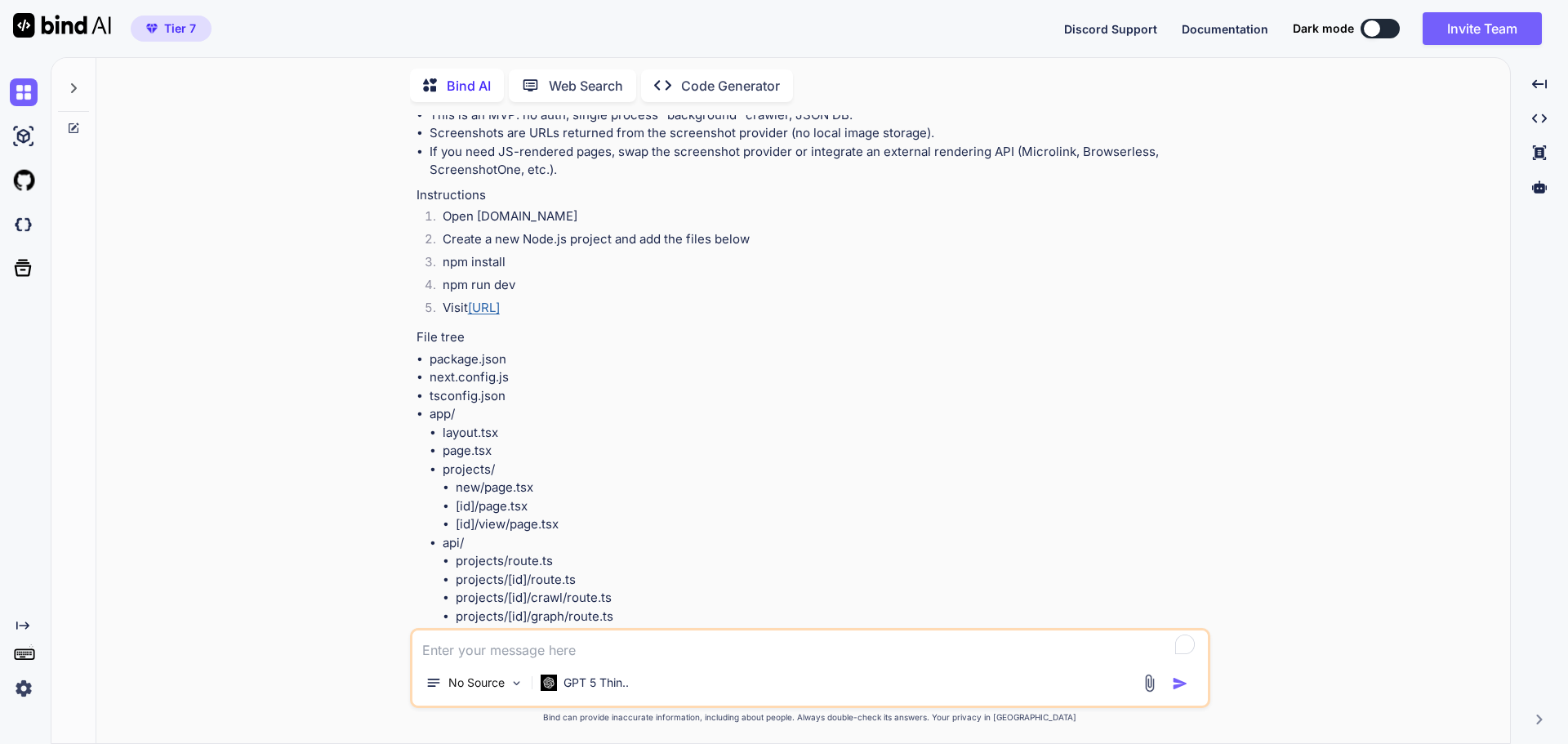
drag, startPoint x: 415, startPoint y: 497, endPoint x: 465, endPoint y: 526, distance: 57.8
click at [465, 526] on div "You create me an mvp similar to https://visualsitemaps.com/ with all its featur…" at bounding box center [811, 371] width 797 height 513
drag, startPoint x: 414, startPoint y: 490, endPoint x: 446, endPoint y: 528, distance: 49.7
click at [446, 528] on div "You create me an mvp similar to https://visualsitemaps.com/ with all its featur…" at bounding box center [811, 371] width 797 height 513
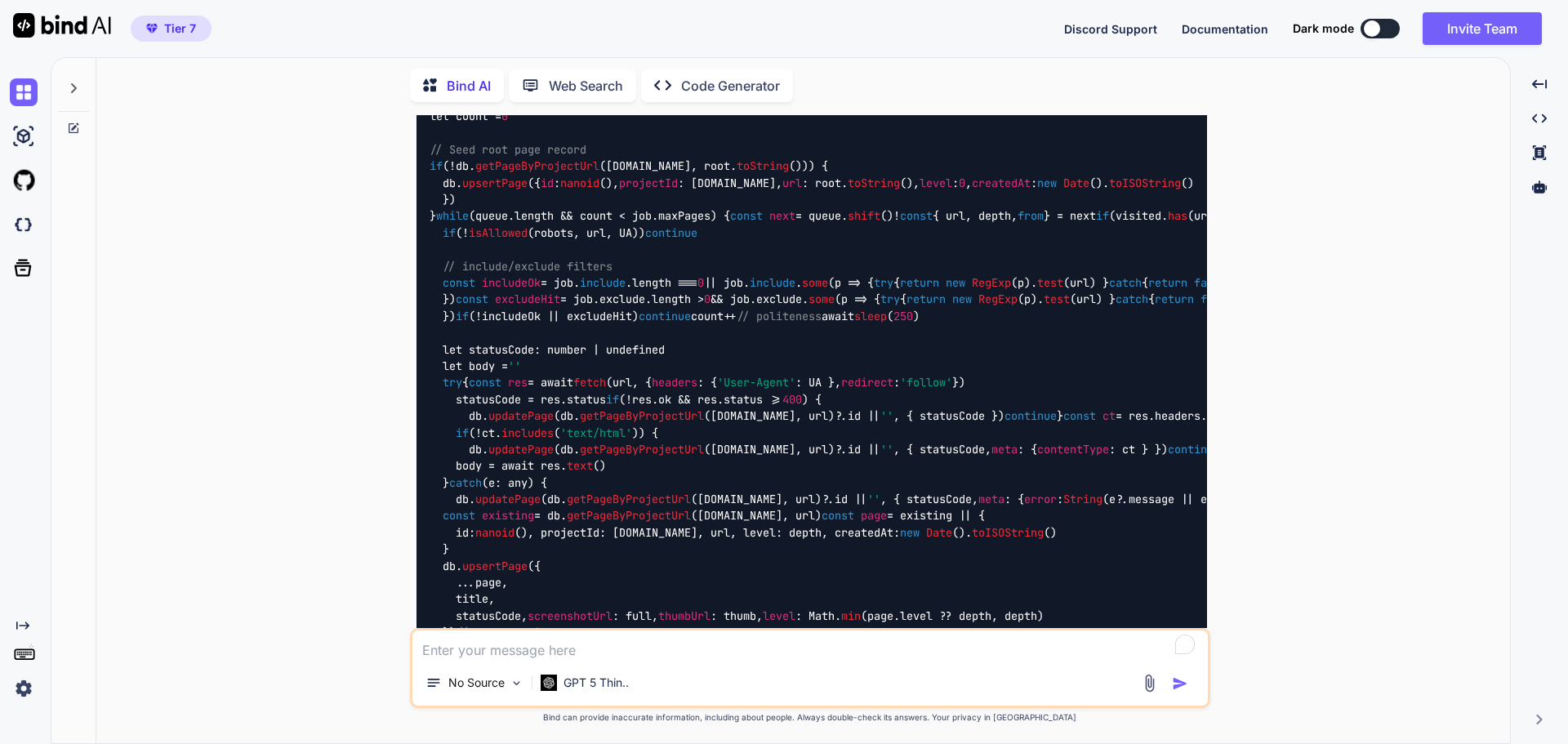
scroll to position [19817, 0]
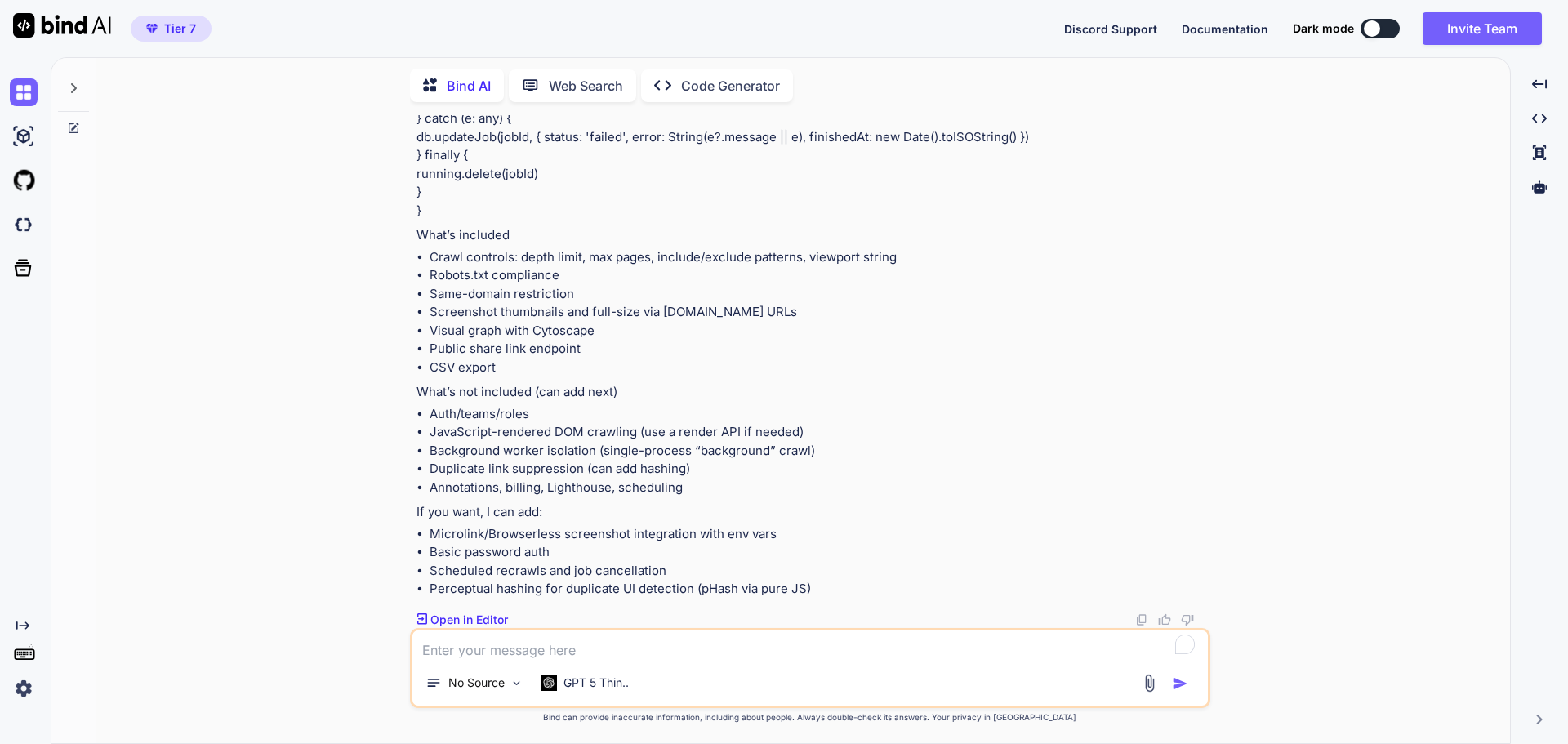
drag, startPoint x: 428, startPoint y: 523, endPoint x: 712, endPoint y: 560, distance: 286.4
click at [694, 651] on textarea "To enrich screen reader interactions, please activate Accessibility in Grammarl…" at bounding box center [809, 646] width 795 height 30
type textarea "this isnt a mvp"
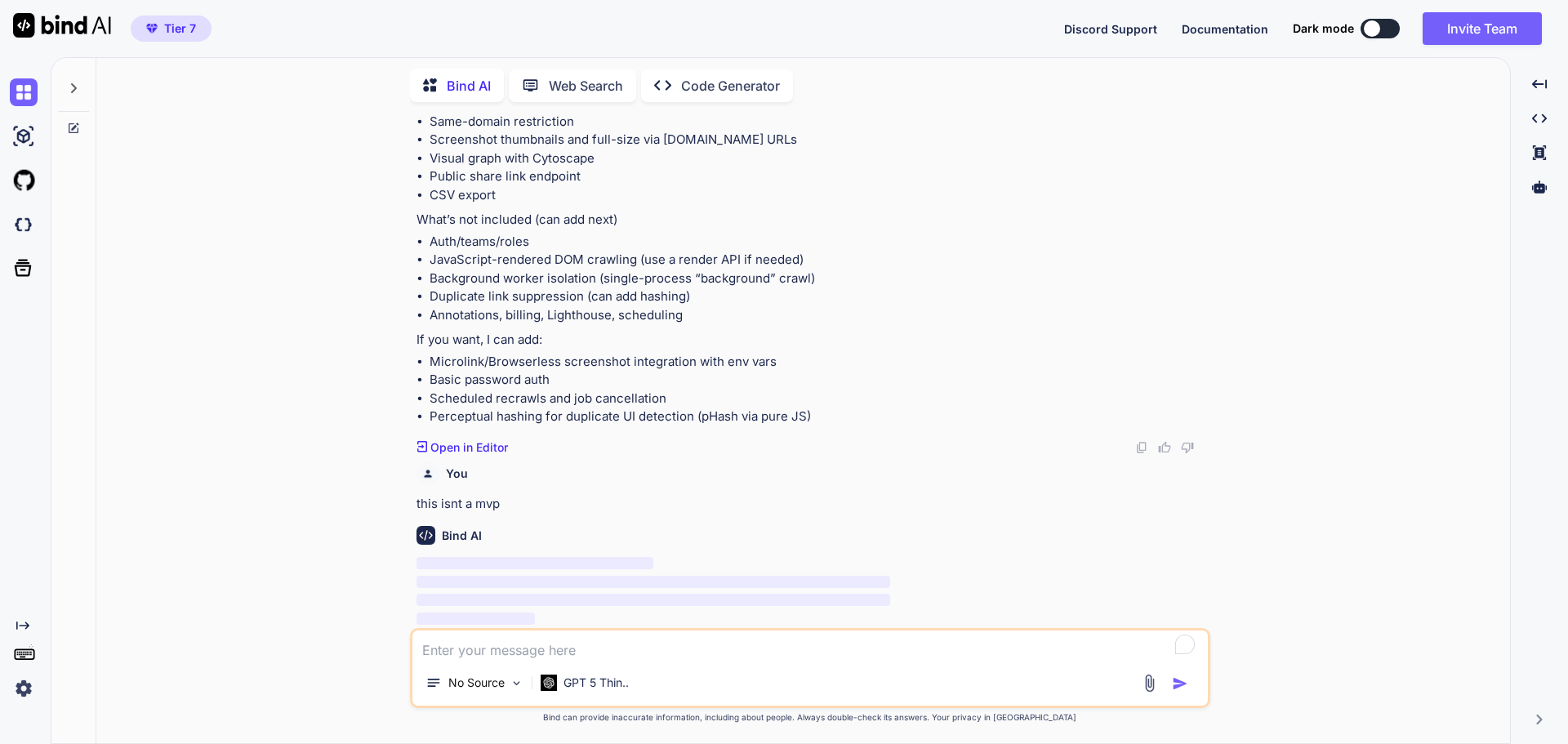
scroll to position [21742, 0]
drag, startPoint x: 921, startPoint y: 475, endPoint x: 990, endPoint y: 581, distance: 126.5
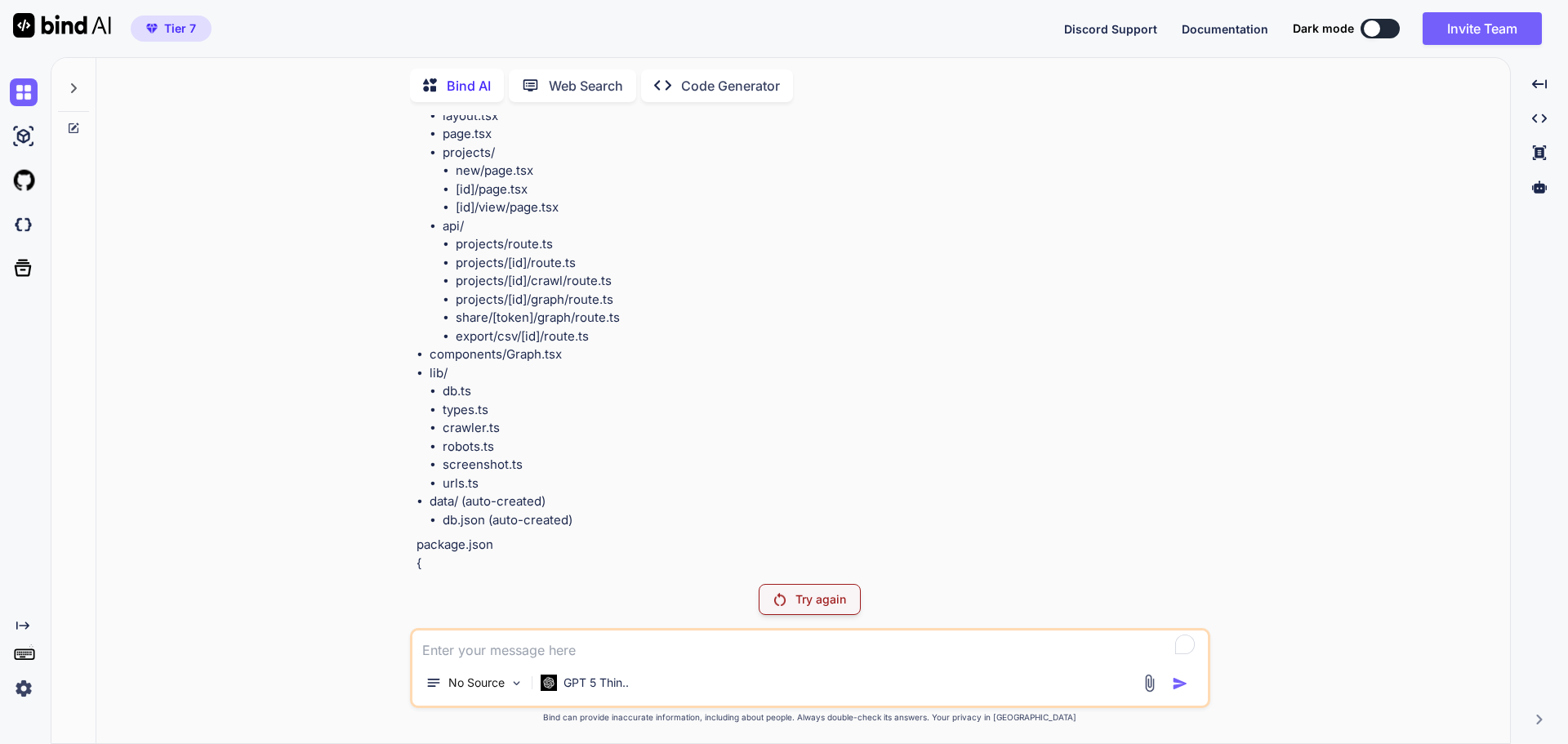
scroll to position [8368, 0]
click at [823, 590] on div "Try again" at bounding box center [809, 599] width 102 height 31
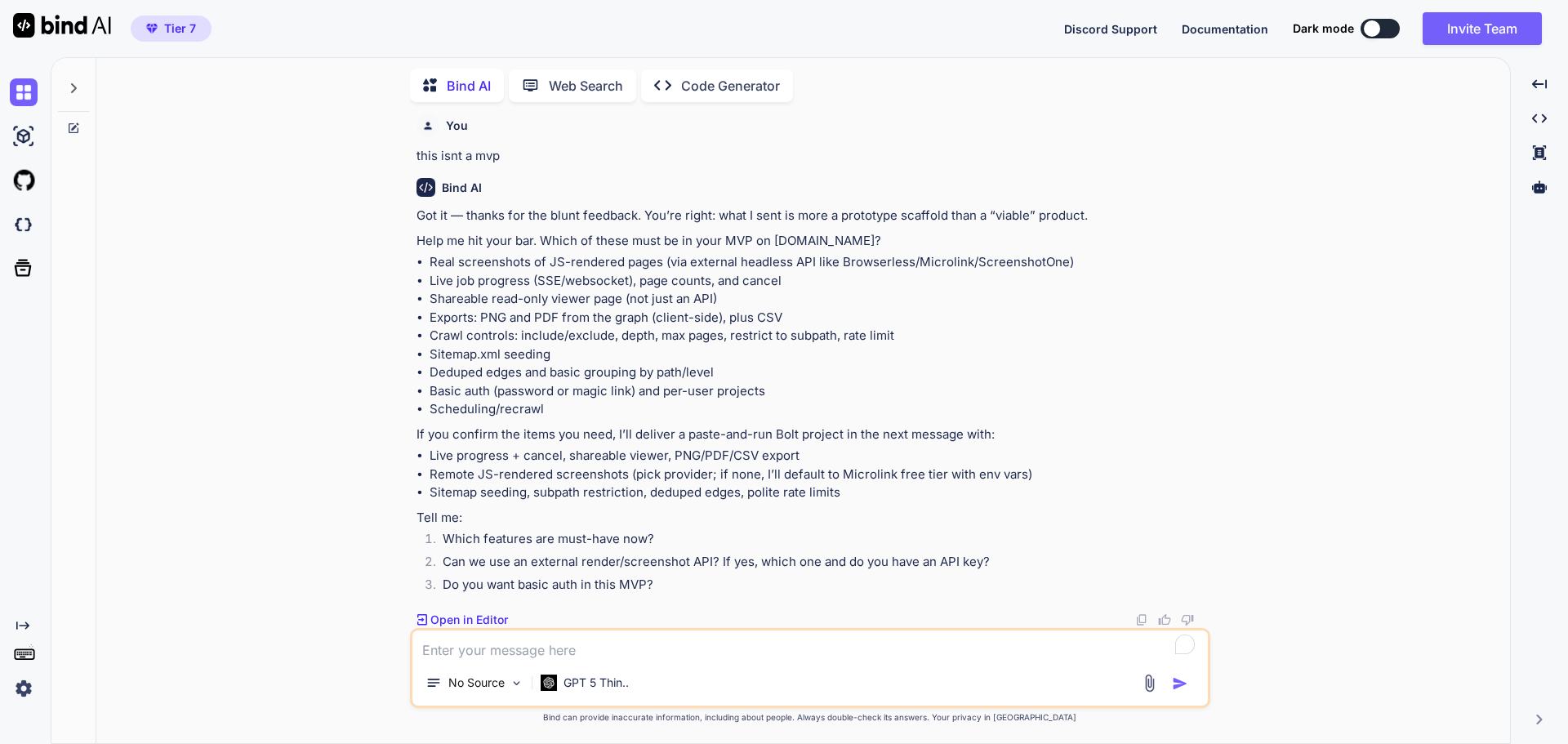
scroll to position [22395, 0]
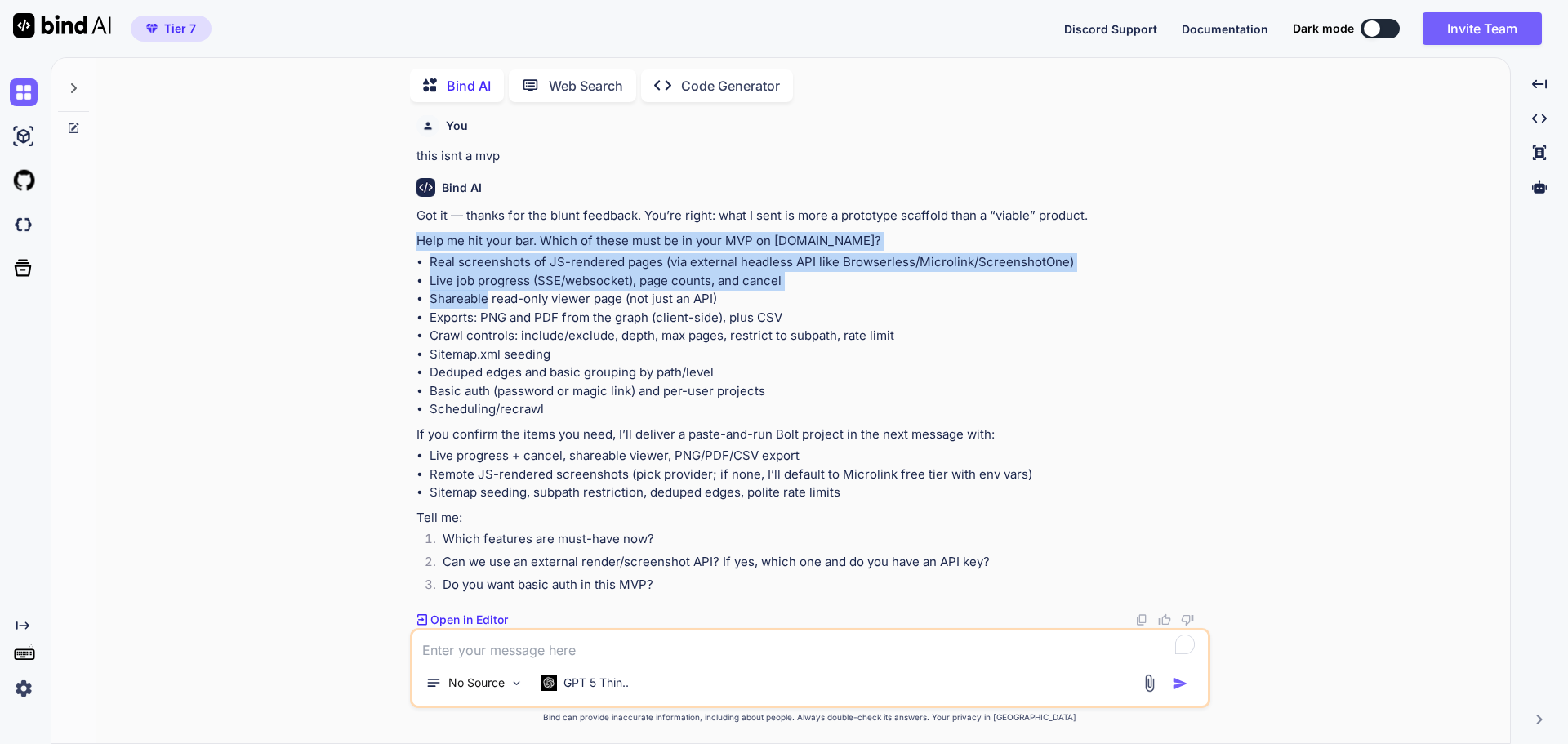
drag, startPoint x: 410, startPoint y: 333, endPoint x: 488, endPoint y: 405, distance: 106.2
click at [488, 405] on div "You create me an mvp similar to https://visualsitemaps.com/ with all its featur…" at bounding box center [809, 429] width 801 height 628
click at [461, 290] on li "Live job progress (SSE/websocket), page counts, and cancel" at bounding box center [818, 281] width 777 height 18
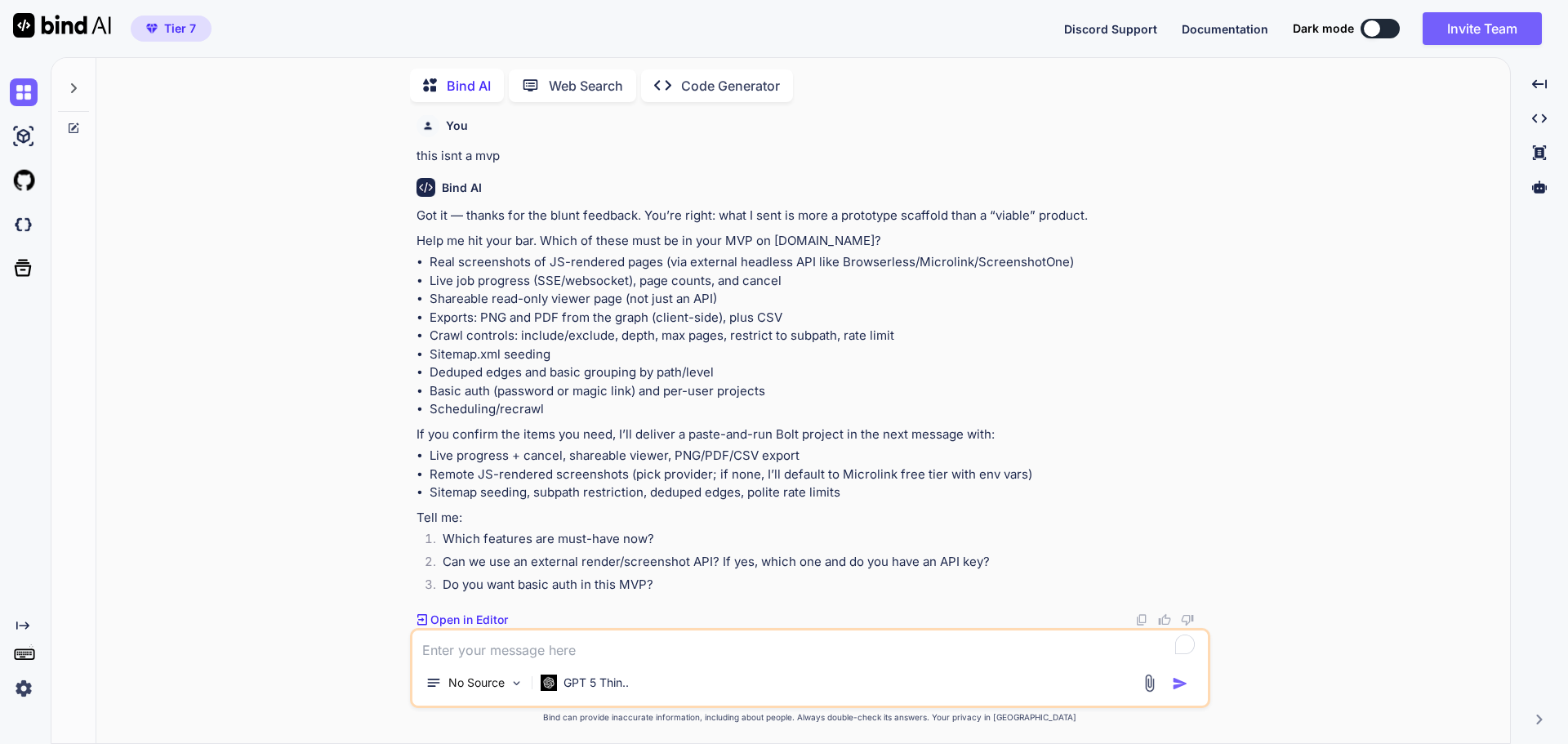
click at [418, 251] on p "Help me hit your bar. Which of these must be in your MVP on bolt.new?" at bounding box center [811, 240] width 790 height 18
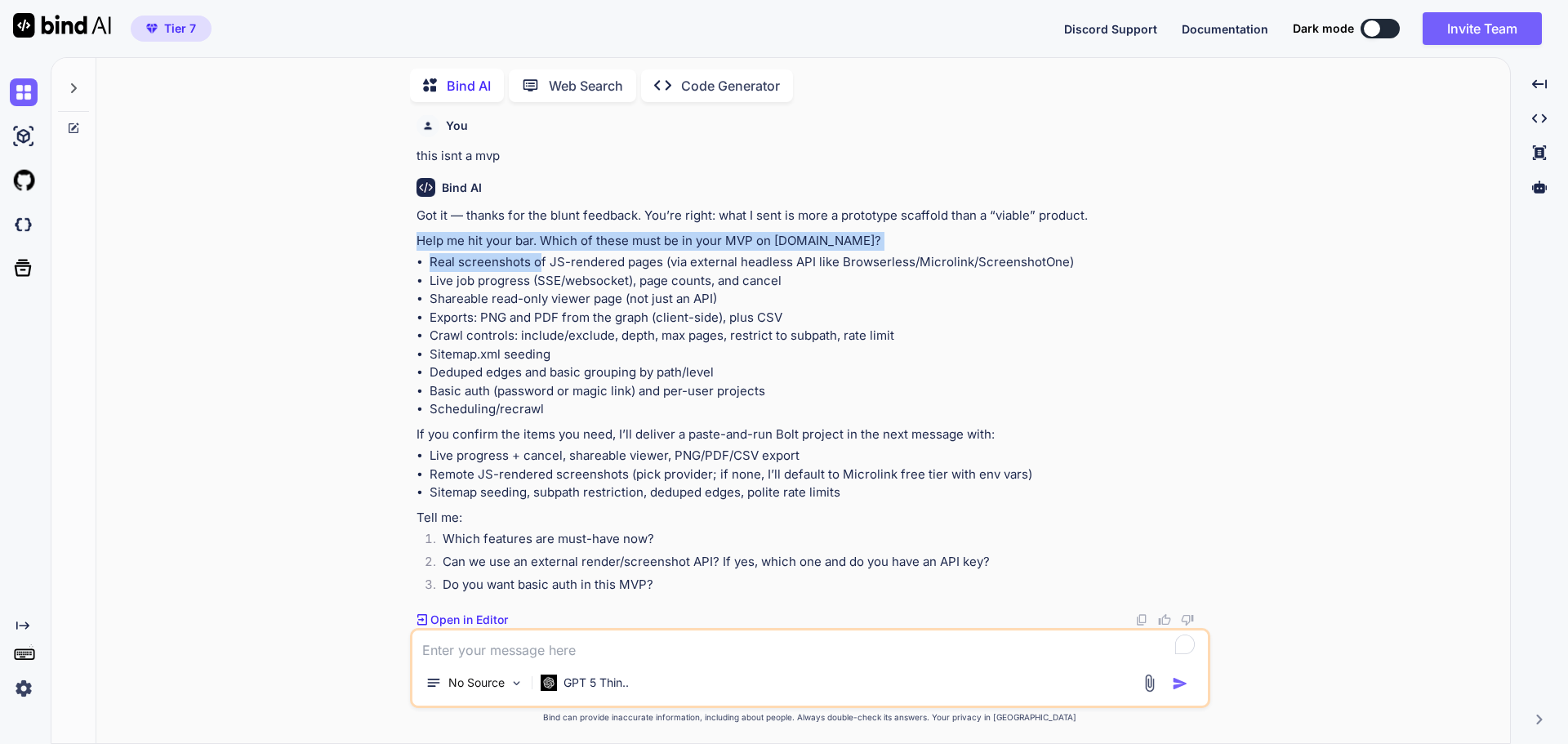
drag, startPoint x: 414, startPoint y: 340, endPoint x: 540, endPoint y: 361, distance: 127.7
click at [540, 361] on div "You create me an mvp similar to https://visualsitemaps.com/ with all its featur…" at bounding box center [811, 371] width 797 height 513
click at [540, 272] on li "Real screenshots of JS-rendered pages (via external headless API like Browserle…" at bounding box center [818, 262] width 777 height 18
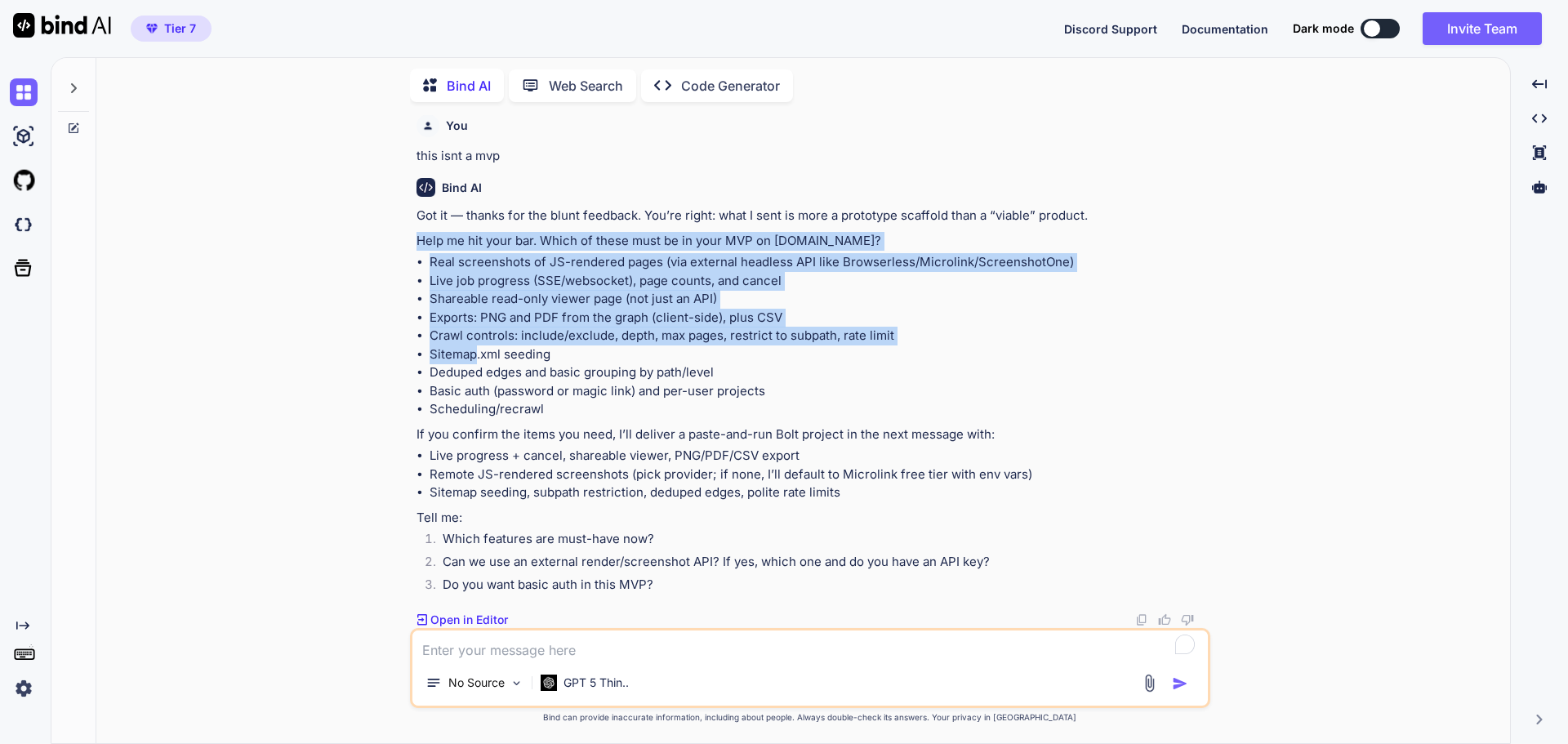
scroll to position [22499, 0]
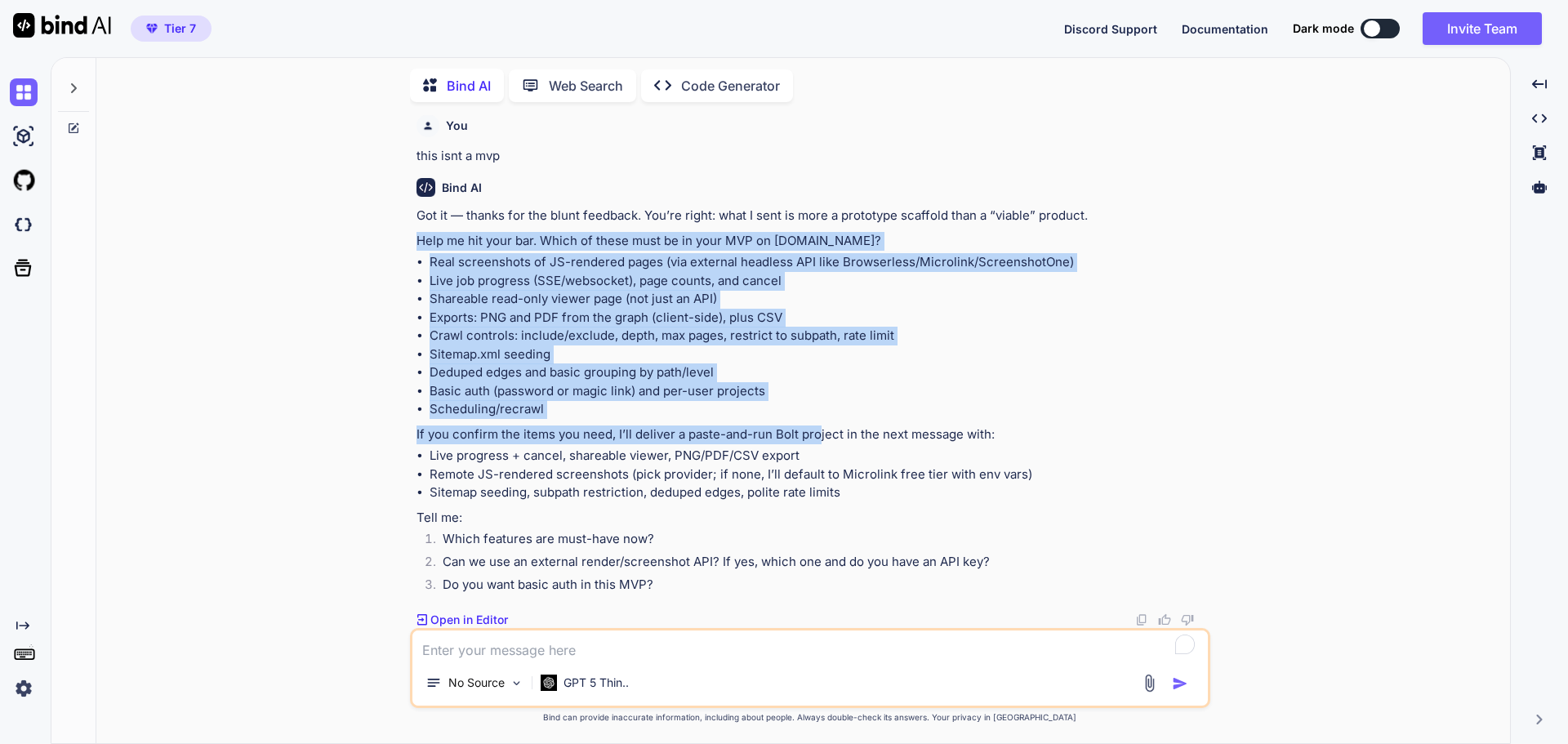
drag, startPoint x: 396, startPoint y: 330, endPoint x: 811, endPoint y: 431, distance: 427.1
click at [813, 429] on div "You create me an mvp similar to https://visualsitemaps.com/ with all its featur…" at bounding box center [809, 429] width 1401 height 628
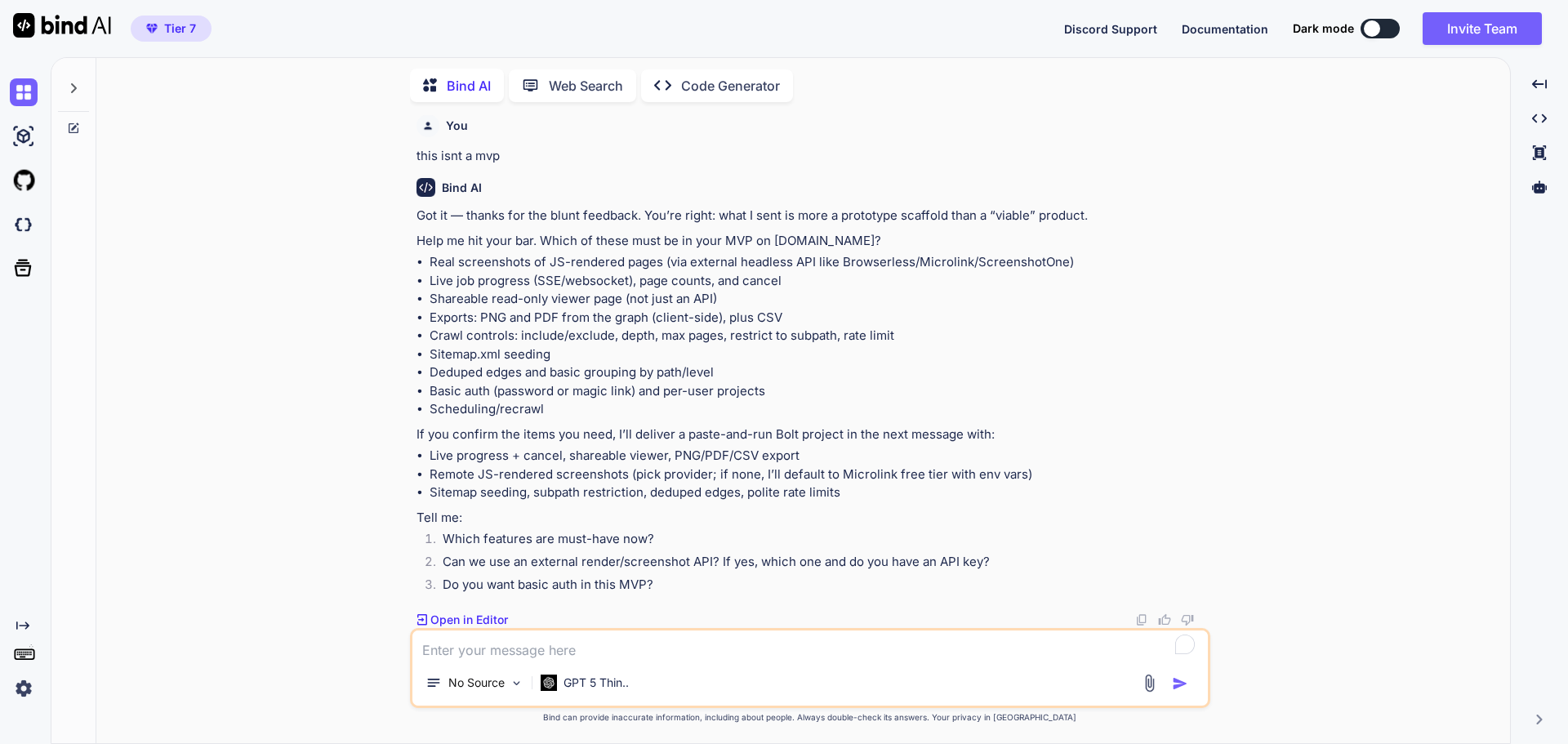
click at [586, 645] on textarea "To enrich screen reader interactions, please activate Accessibility in Grammarl…" at bounding box center [809, 646] width 795 height 30
type textarea "visual sitemap creator"
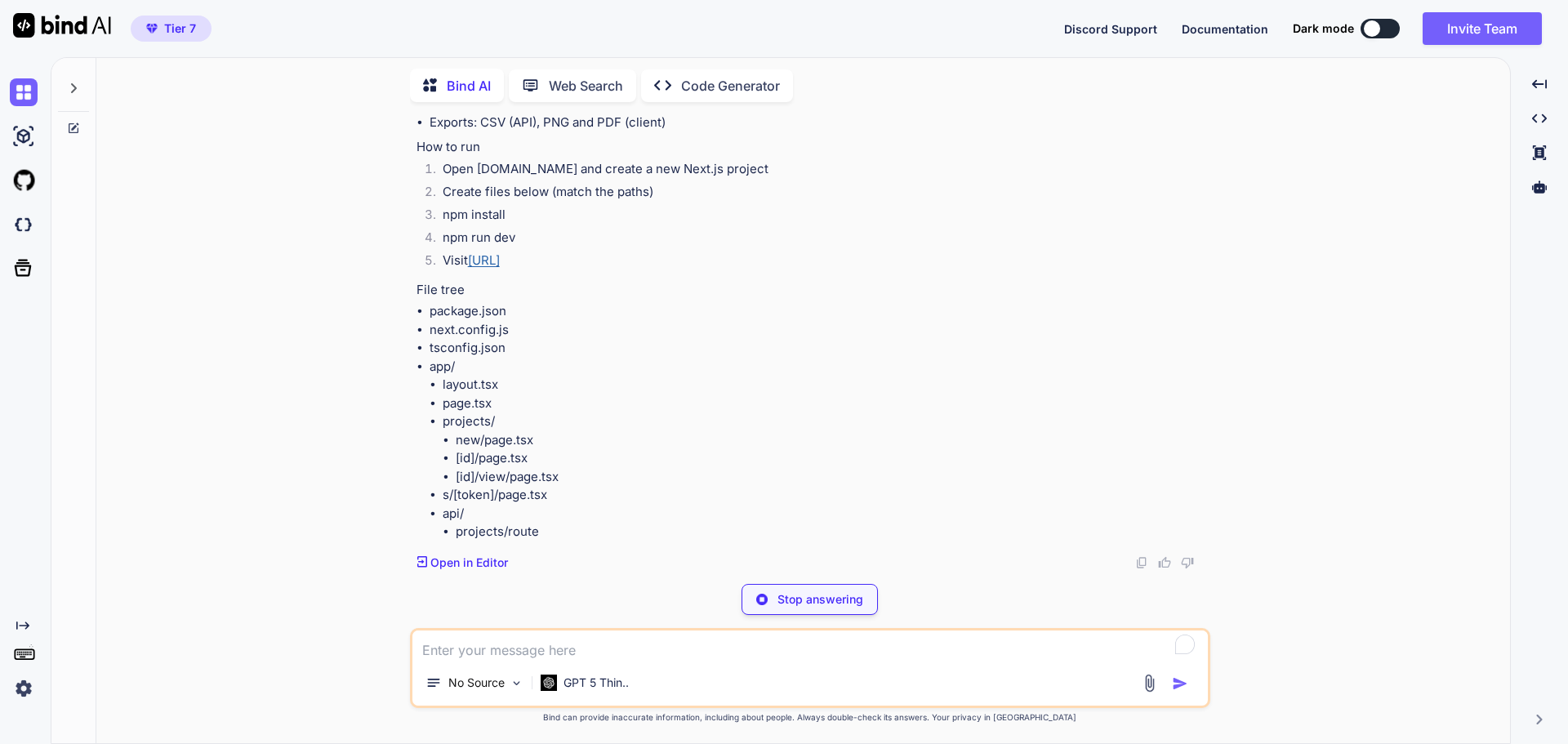
scroll to position [23262, 0]
